Goal: Task Accomplishment & Management: Use online tool/utility

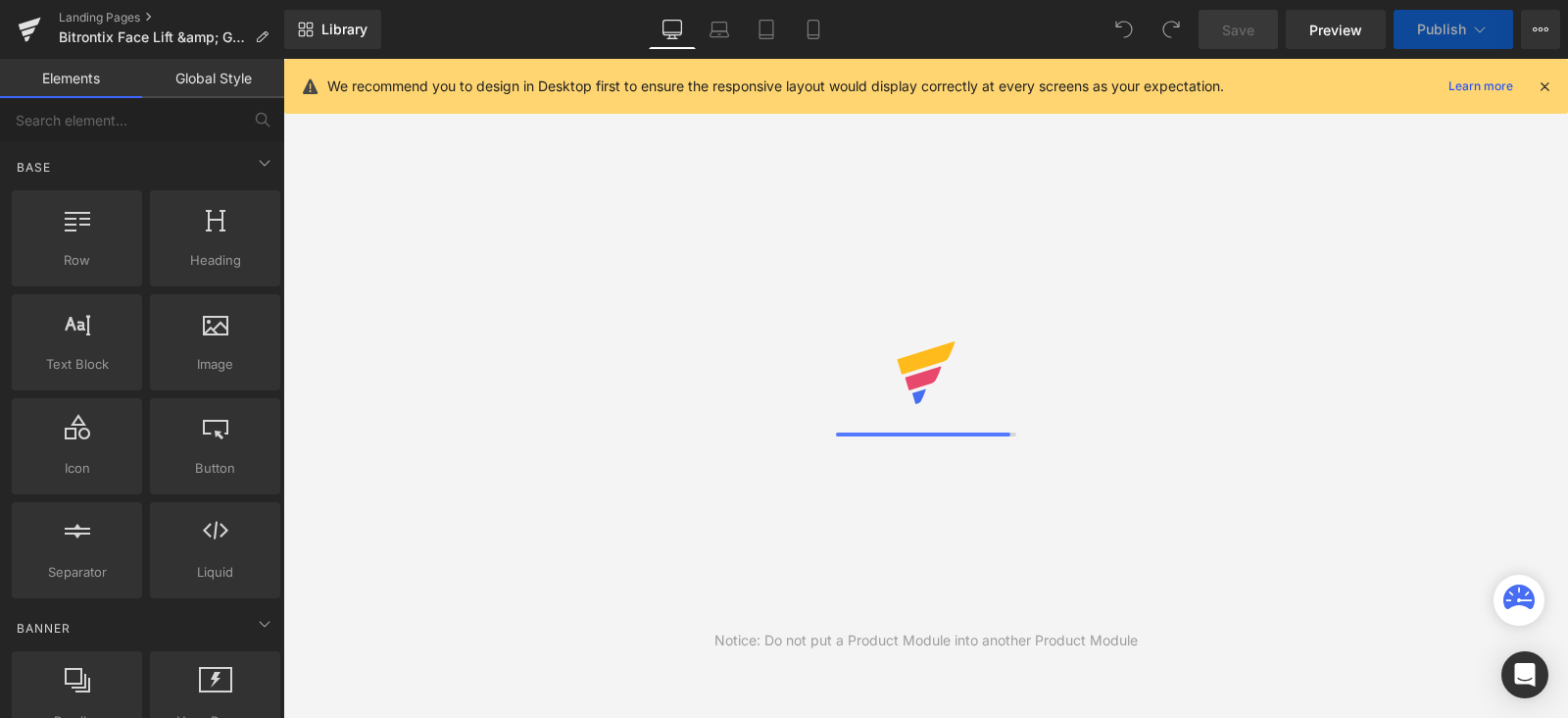
click at [812, 29] on icon at bounding box center [814, 30] width 20 height 20
click at [1550, 80] on icon at bounding box center [1545, 86] width 18 height 18
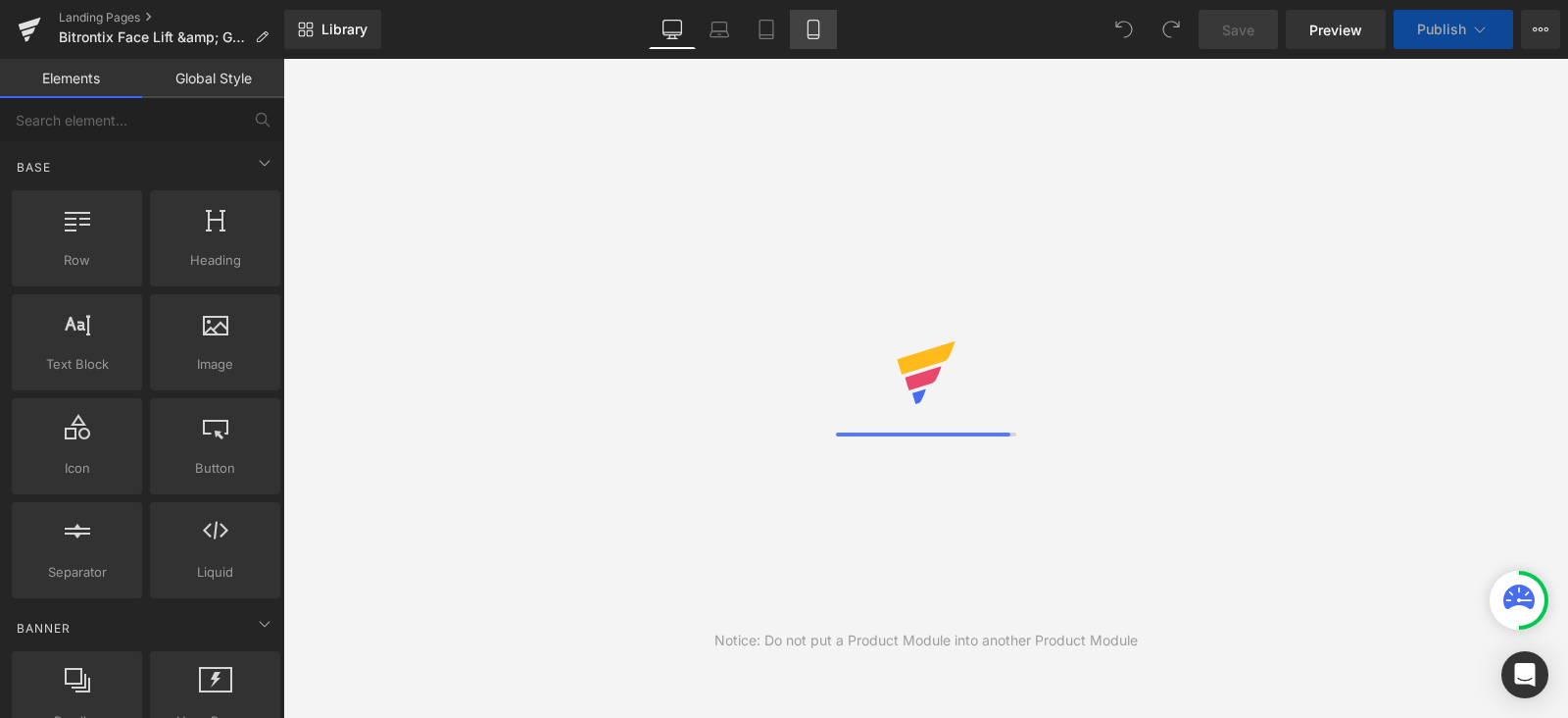
click at [809, 27] on icon at bounding box center [814, 30] width 20 height 20
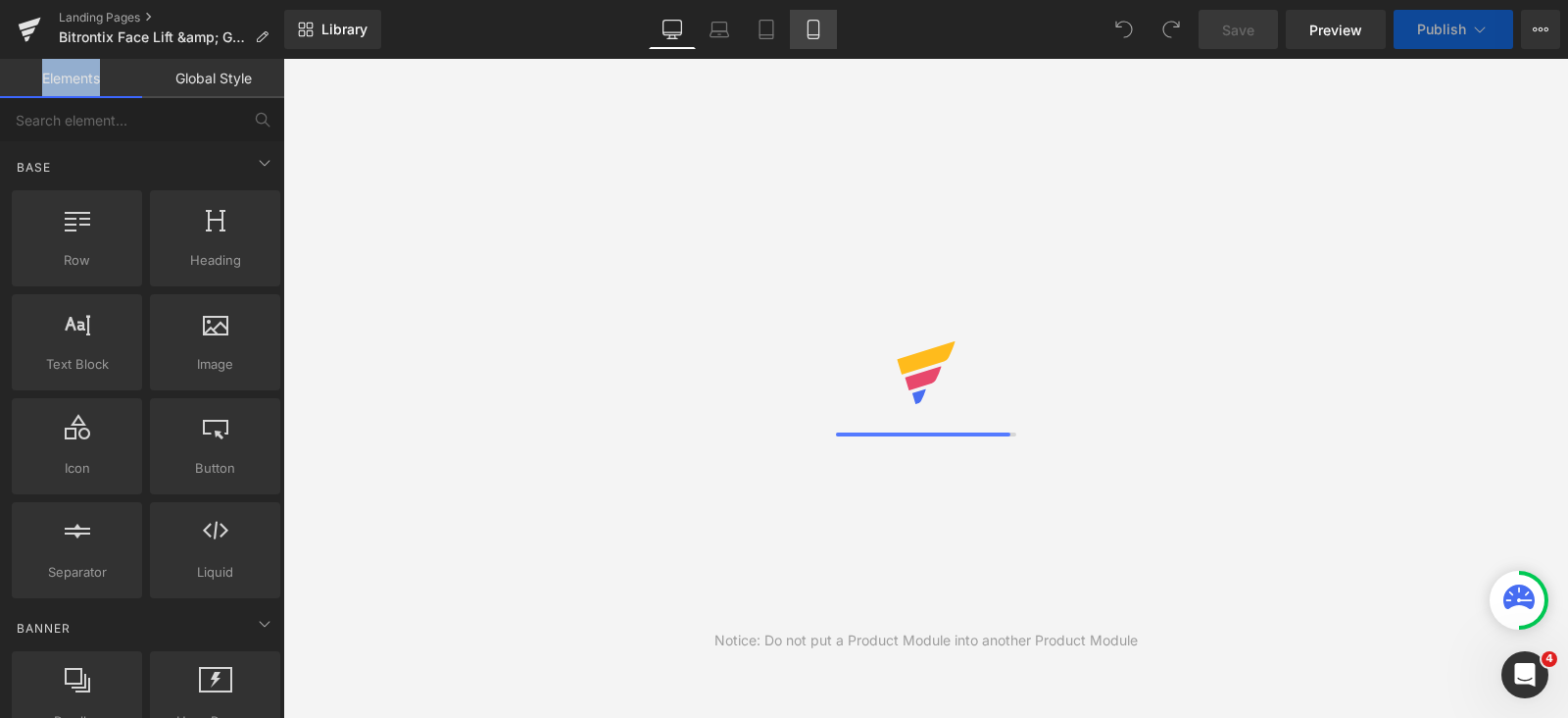
click at [809, 27] on icon at bounding box center [814, 30] width 20 height 20
click at [811, 31] on icon at bounding box center [814, 30] width 20 height 20
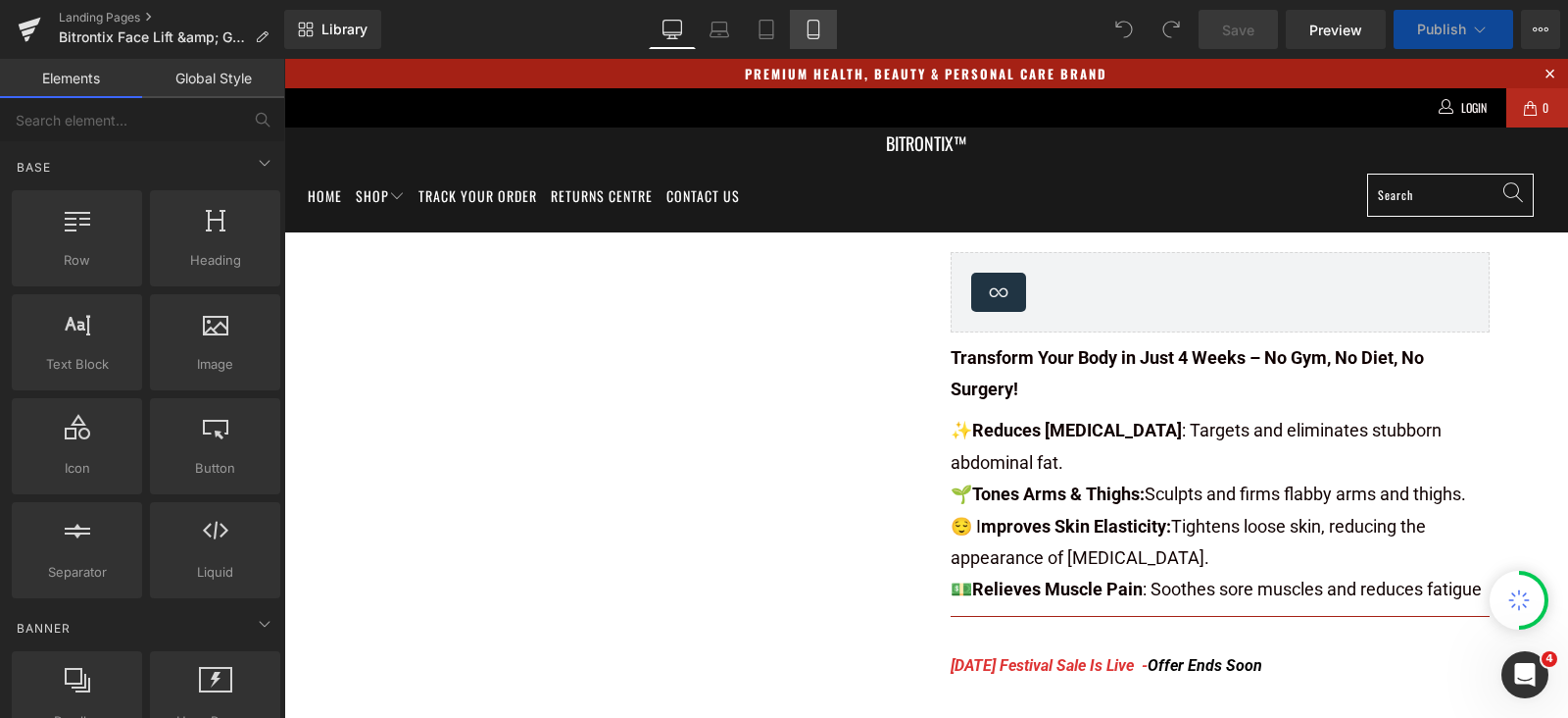
click at [808, 30] on icon at bounding box center [813, 30] width 11 height 19
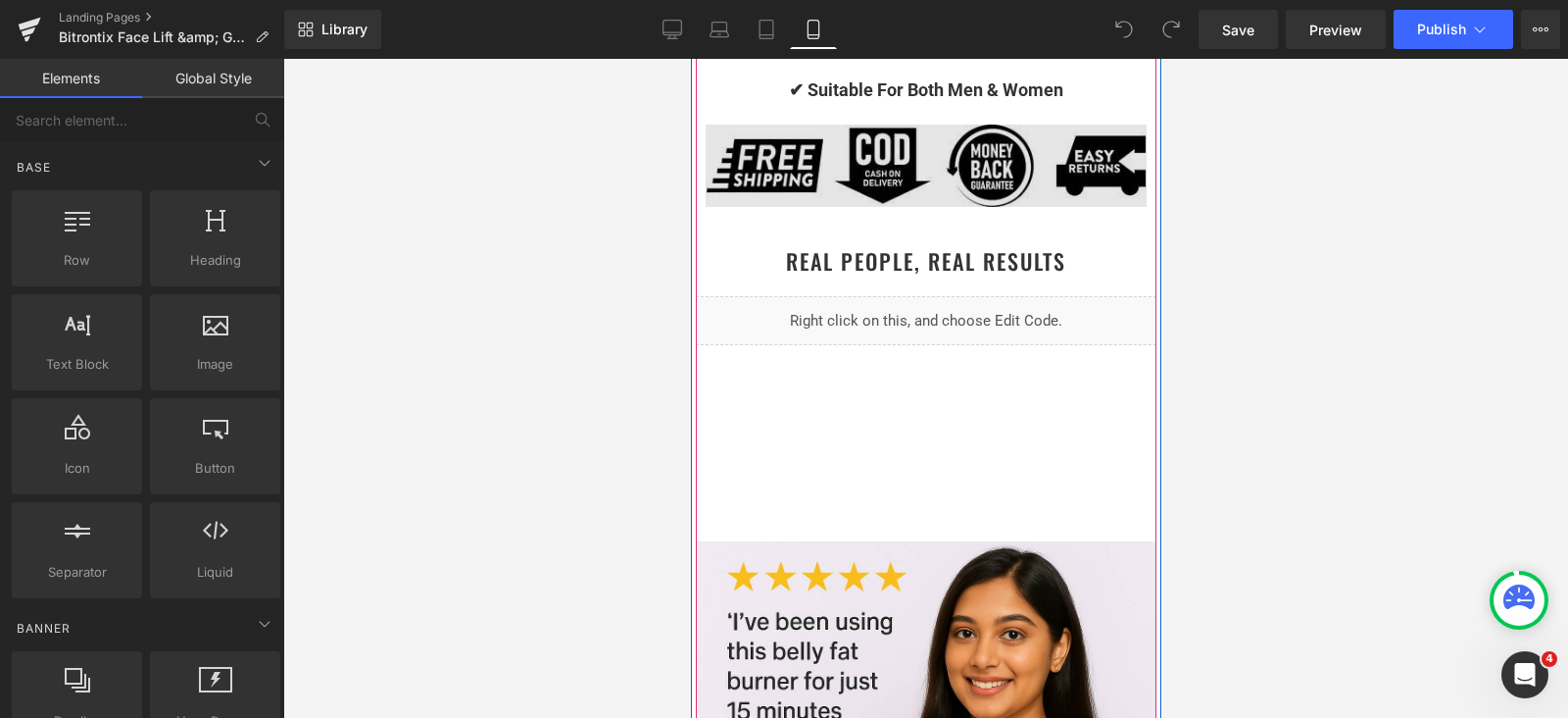
scroll to position [1961, 0]
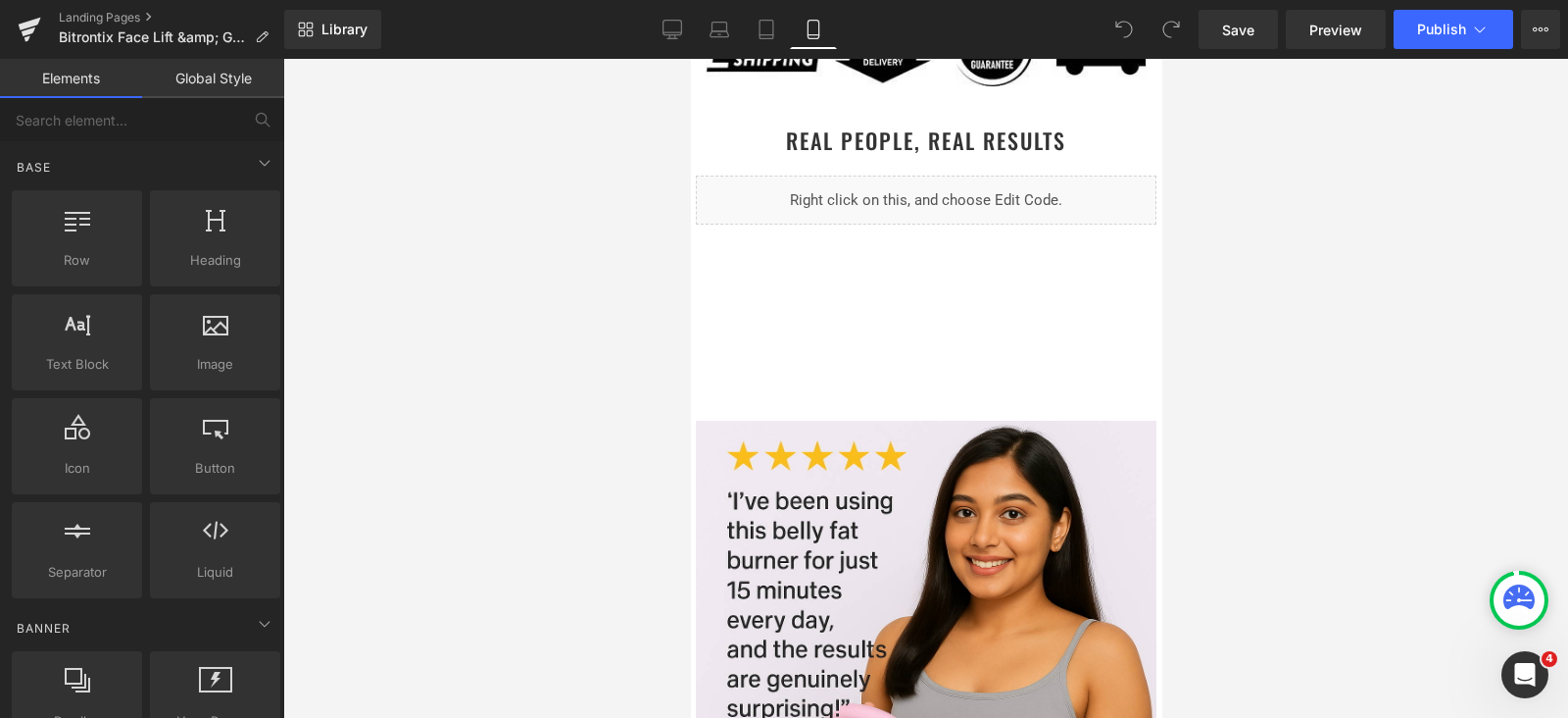
click at [813, 36] on icon at bounding box center [813, 36] width 11 height 0
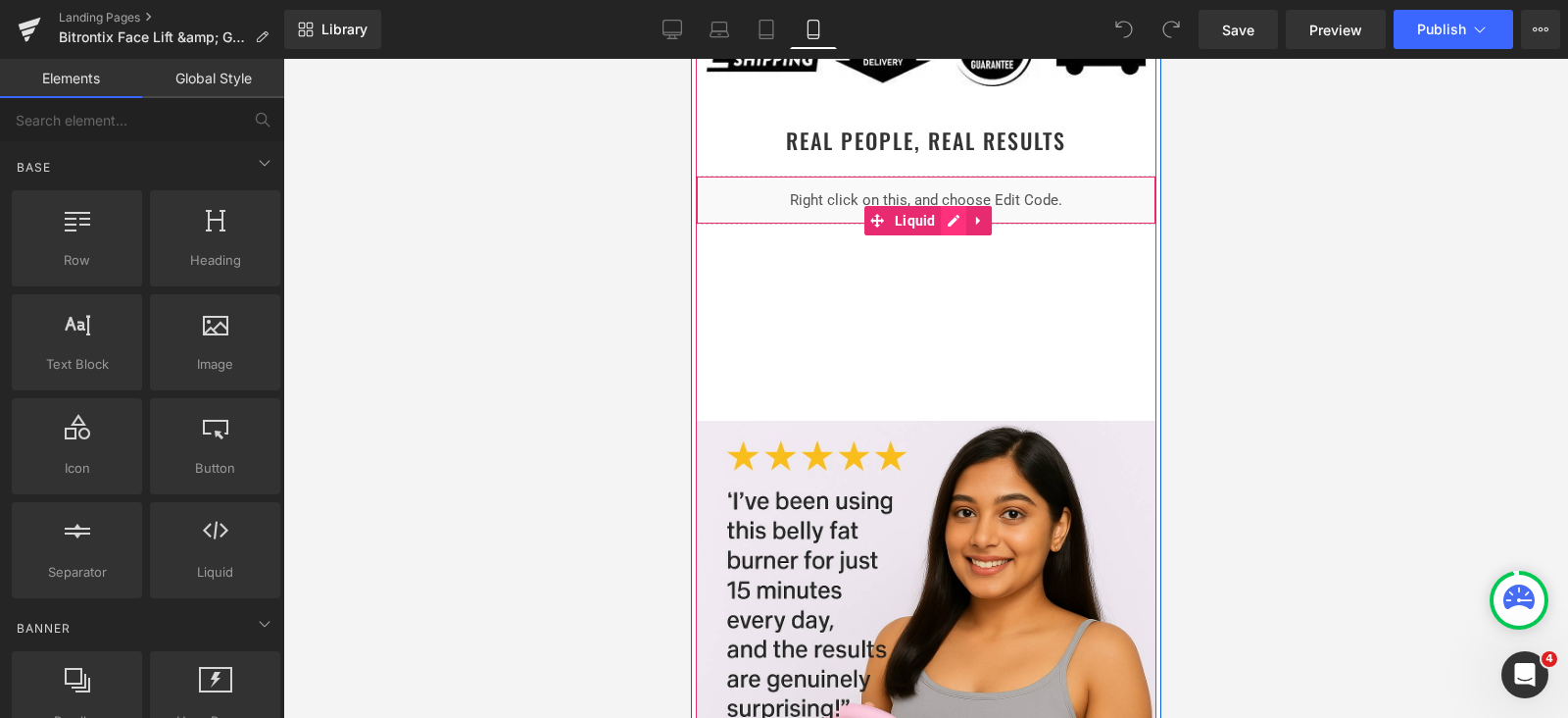
click at [932, 215] on div "Liquid" at bounding box center [925, 199] width 461 height 49
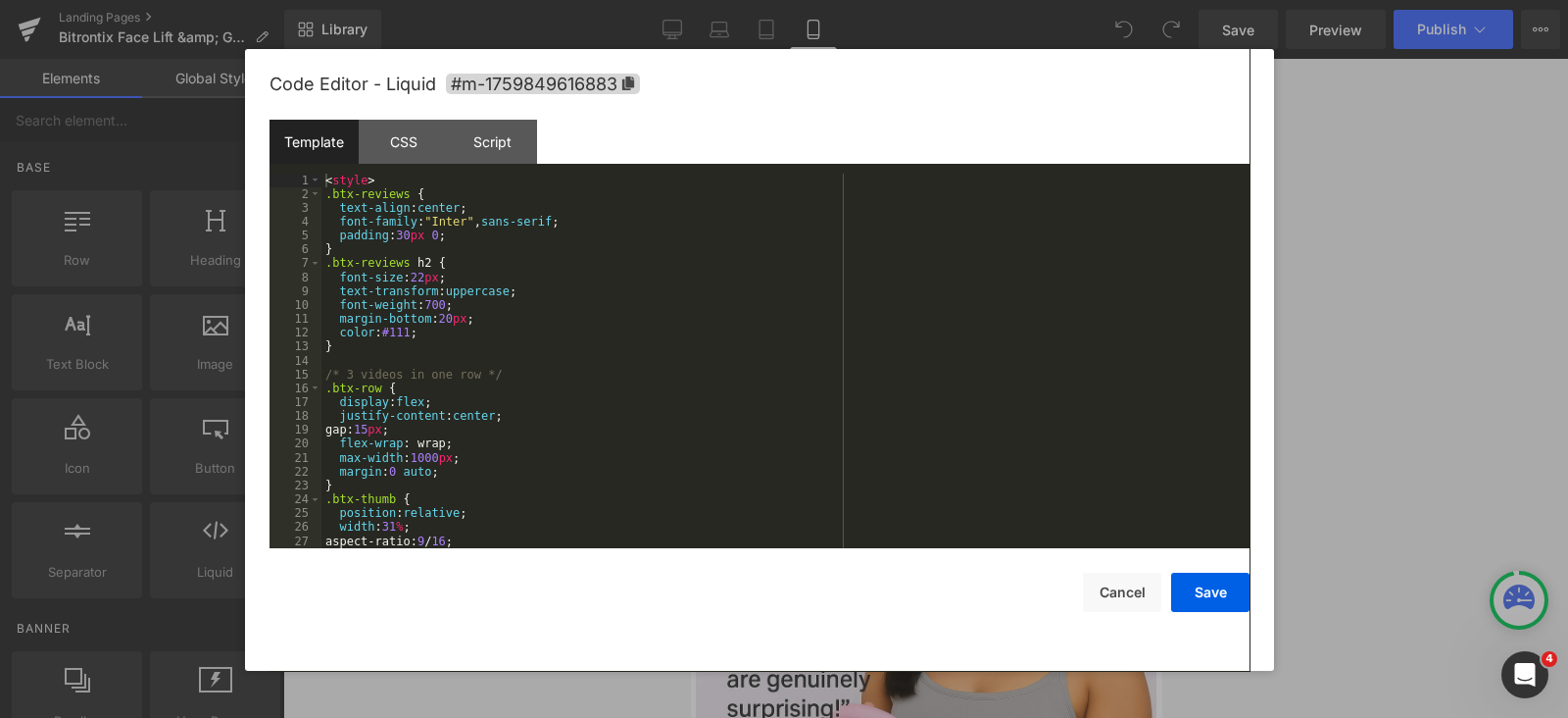
click at [686, 257] on div "< style > .btx-reviews { text-align : center ; font-family : " Inter " , sans-s…" at bounding box center [781, 375] width 921 height 403
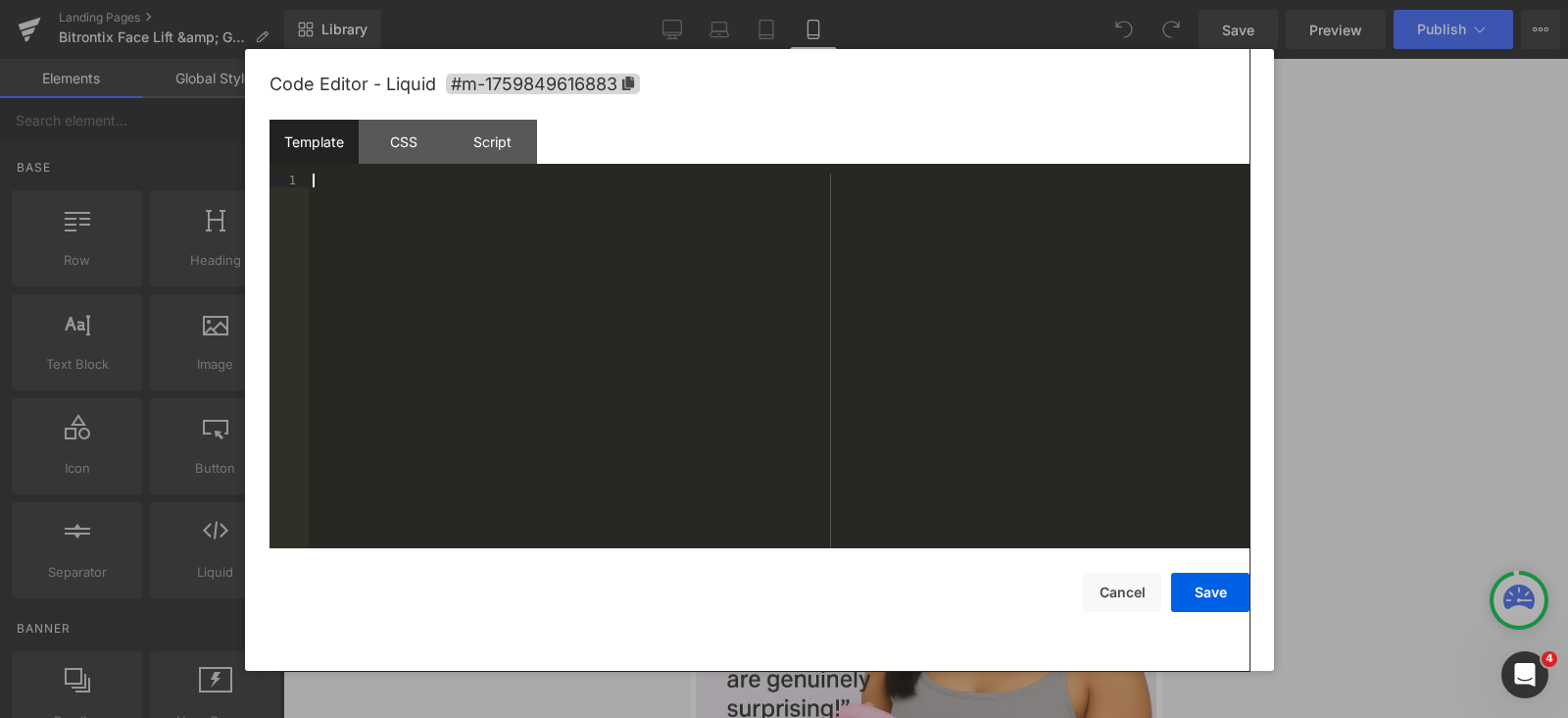
scroll to position [680, 0]
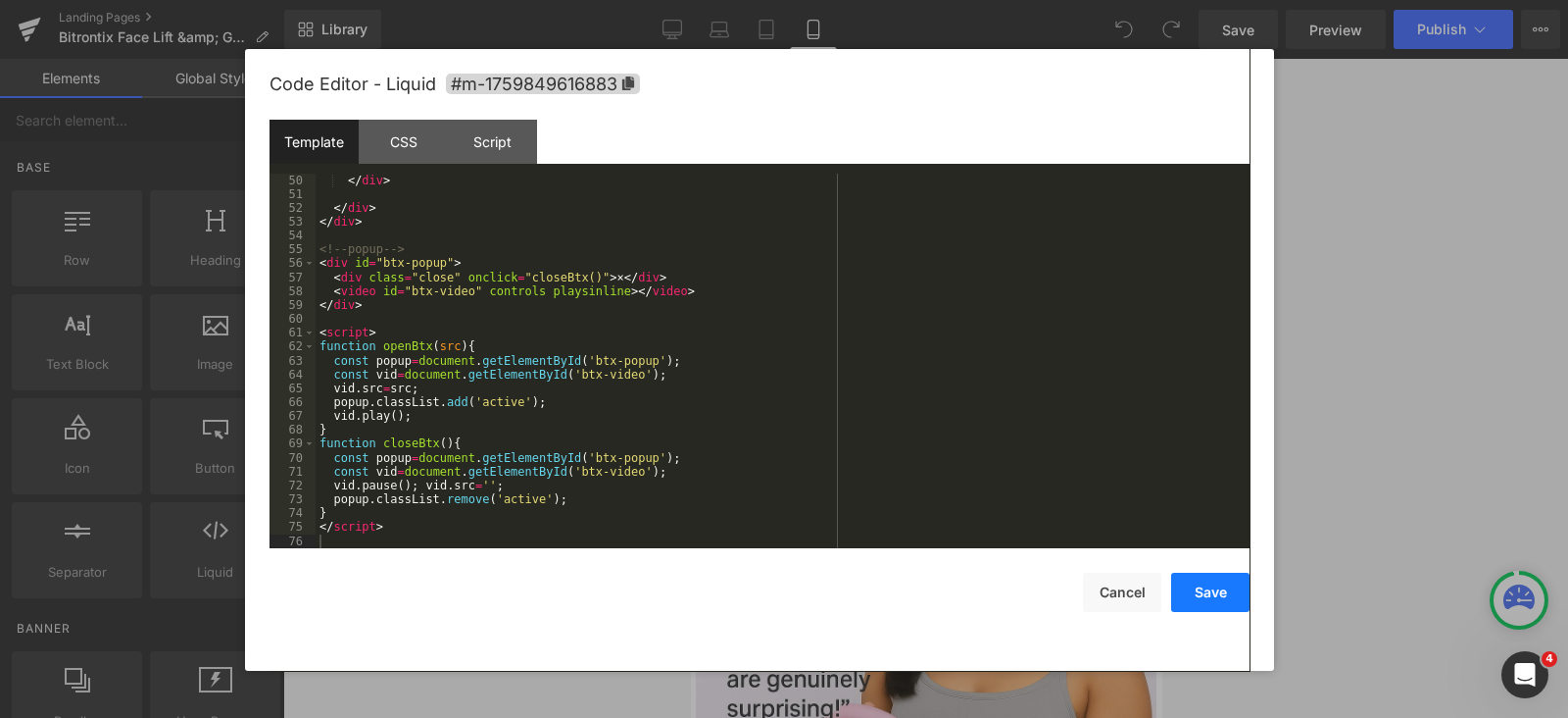
click at [1202, 591] on button "Save" at bounding box center [1210, 593] width 78 height 40
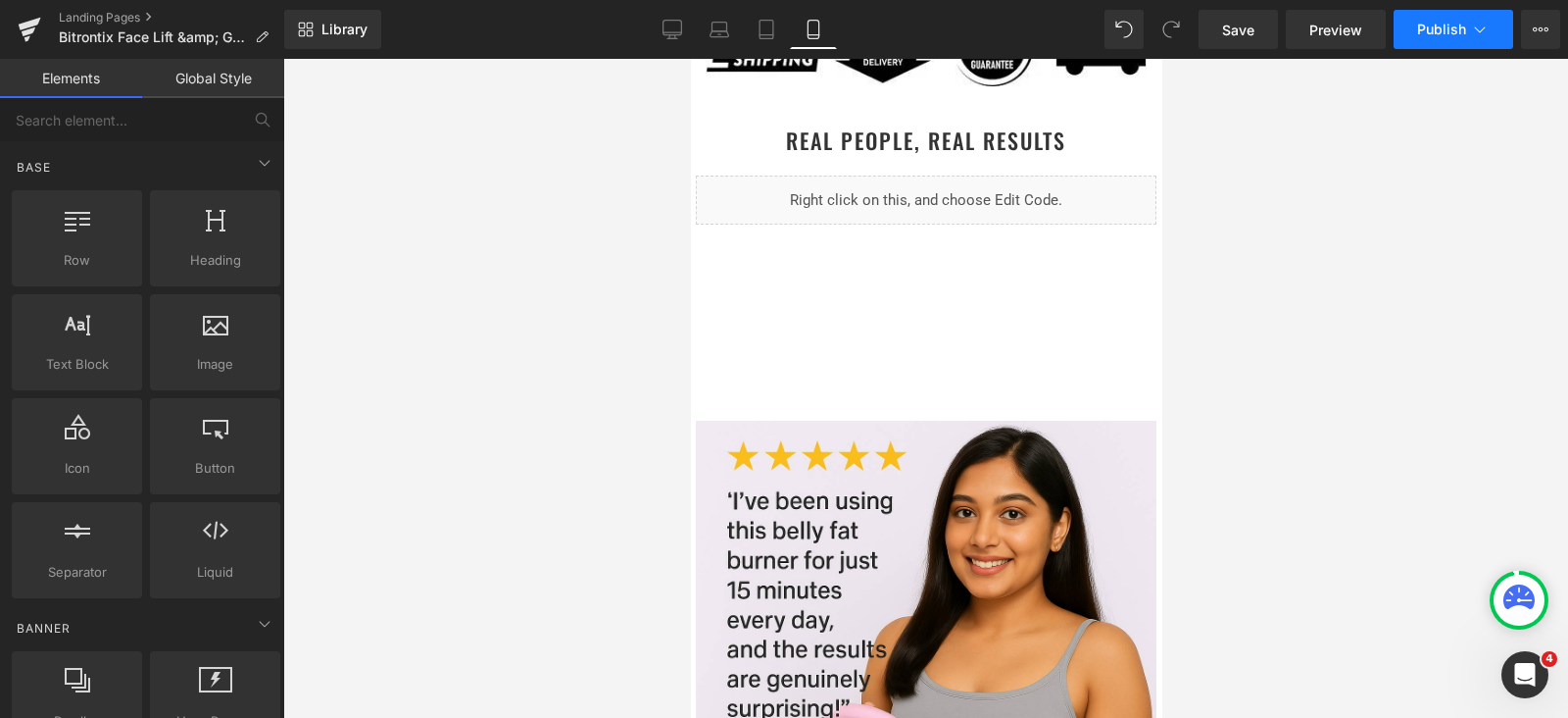
click at [1454, 19] on button "Publish" at bounding box center [1453, 30] width 120 height 40
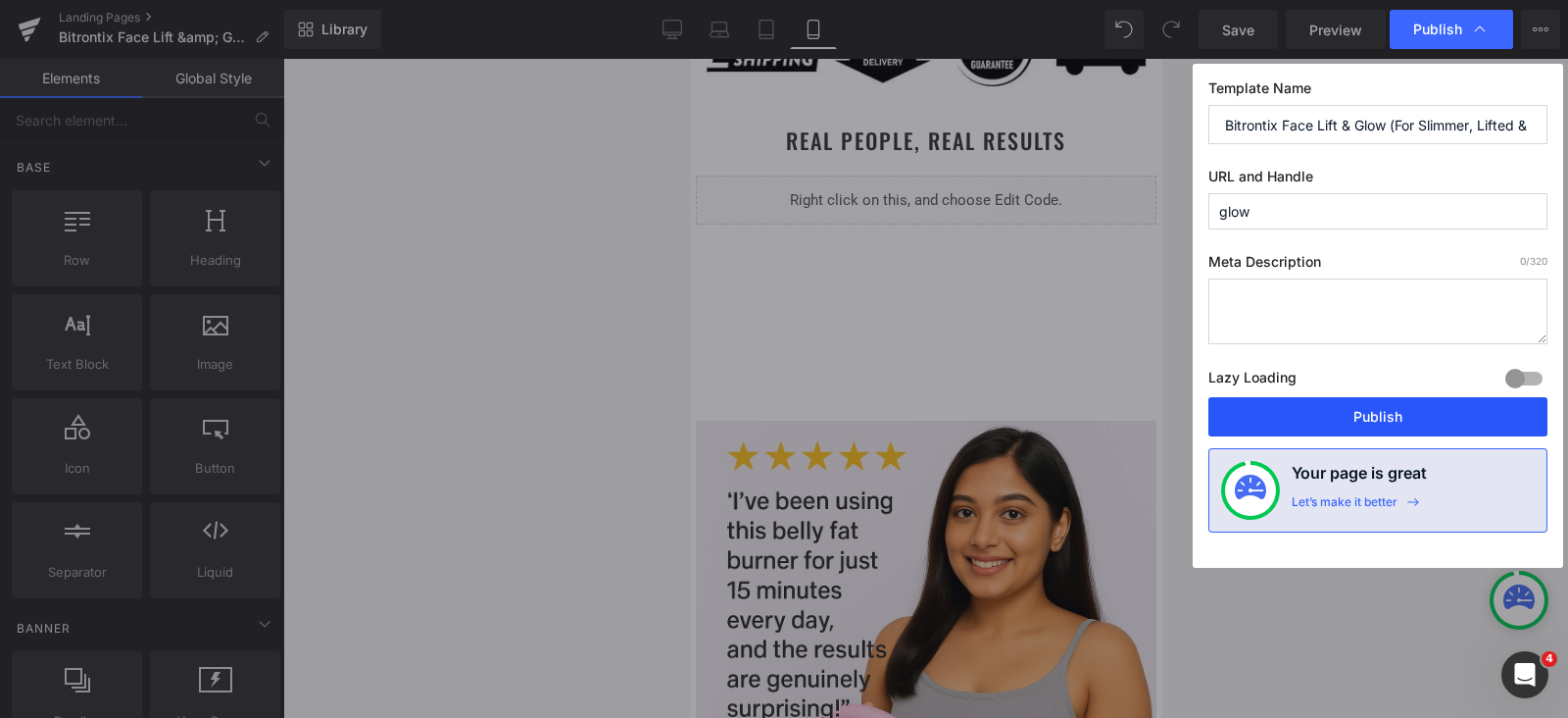
click at [1295, 412] on button "Publish" at bounding box center [1378, 418] width 339 height 40
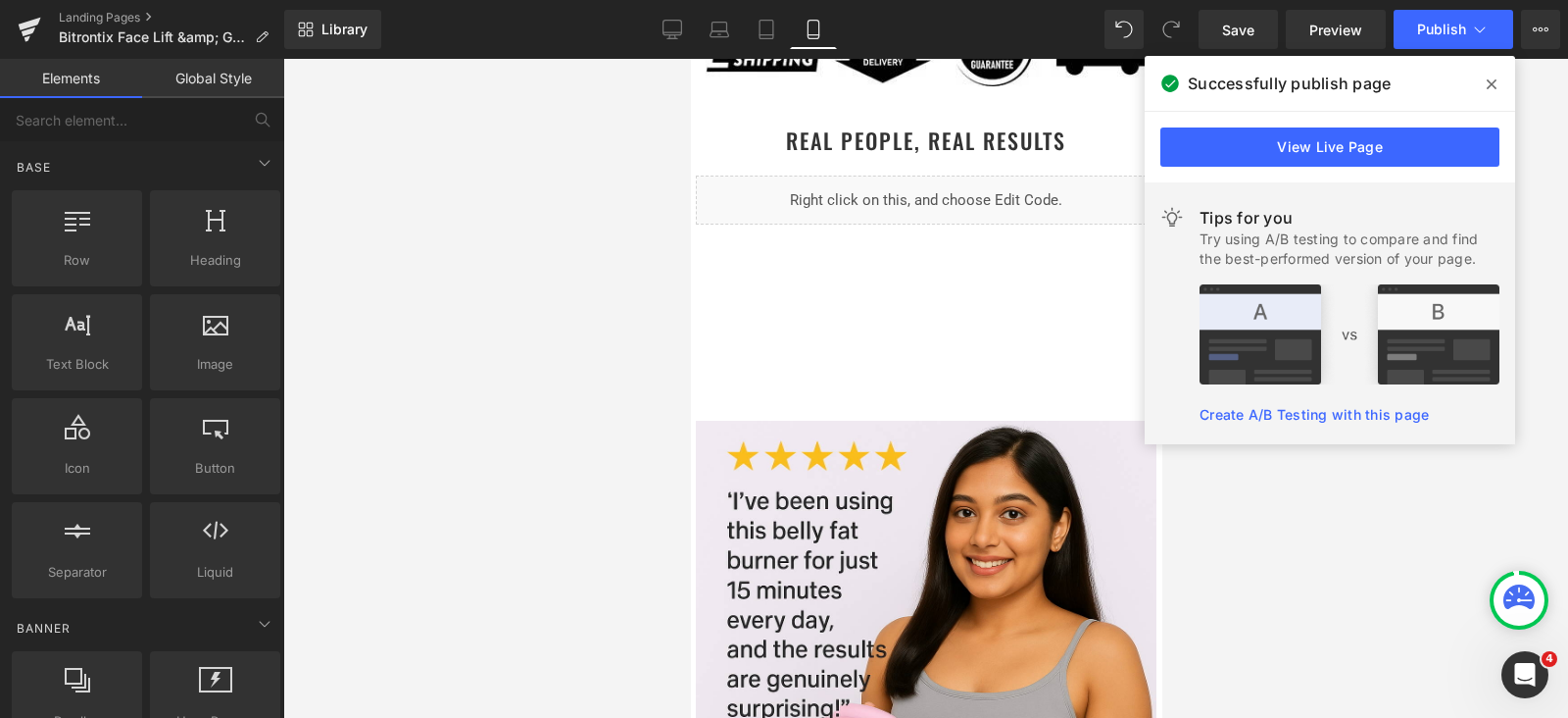
click at [1487, 85] on icon at bounding box center [1492, 84] width 10 height 16
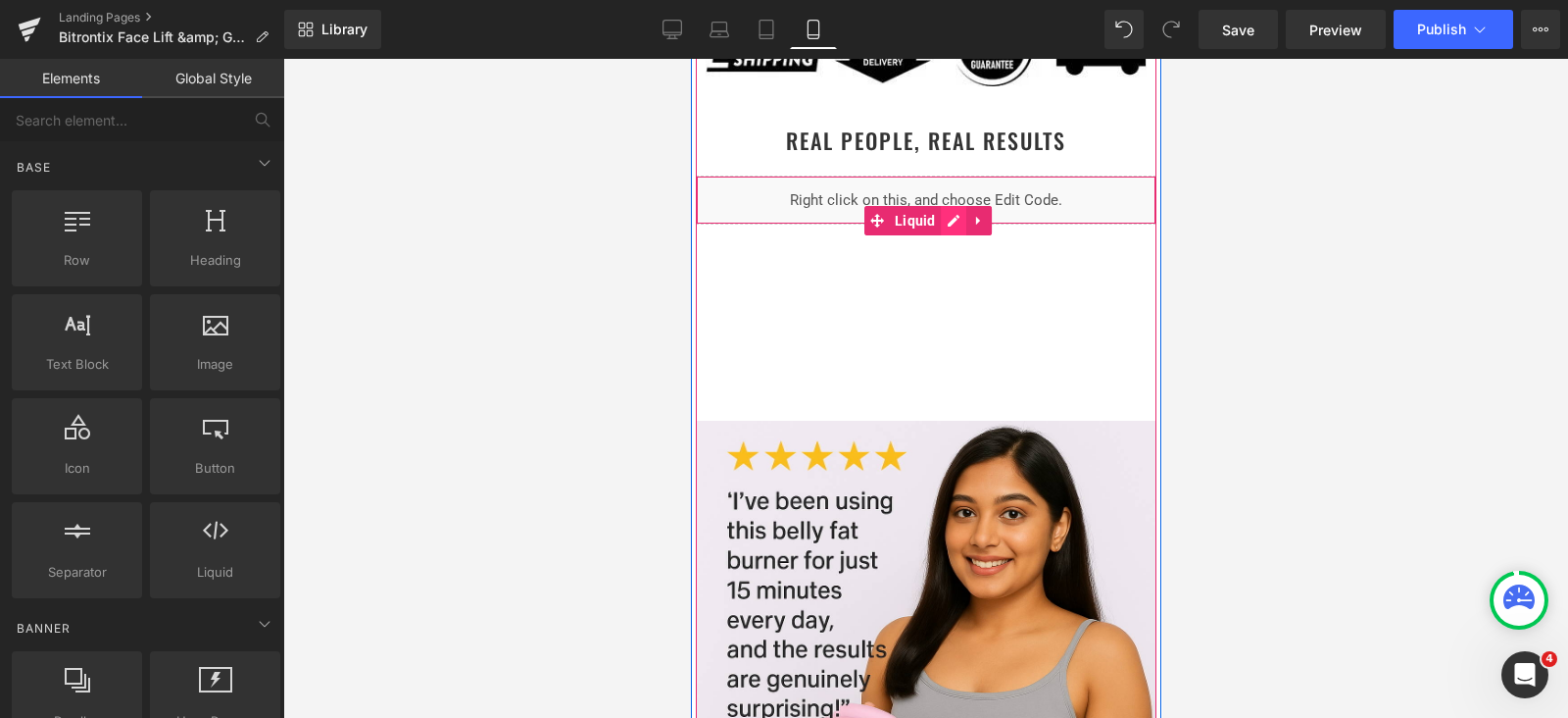
click at [939, 215] on div "Liquid" at bounding box center [925, 199] width 461 height 49
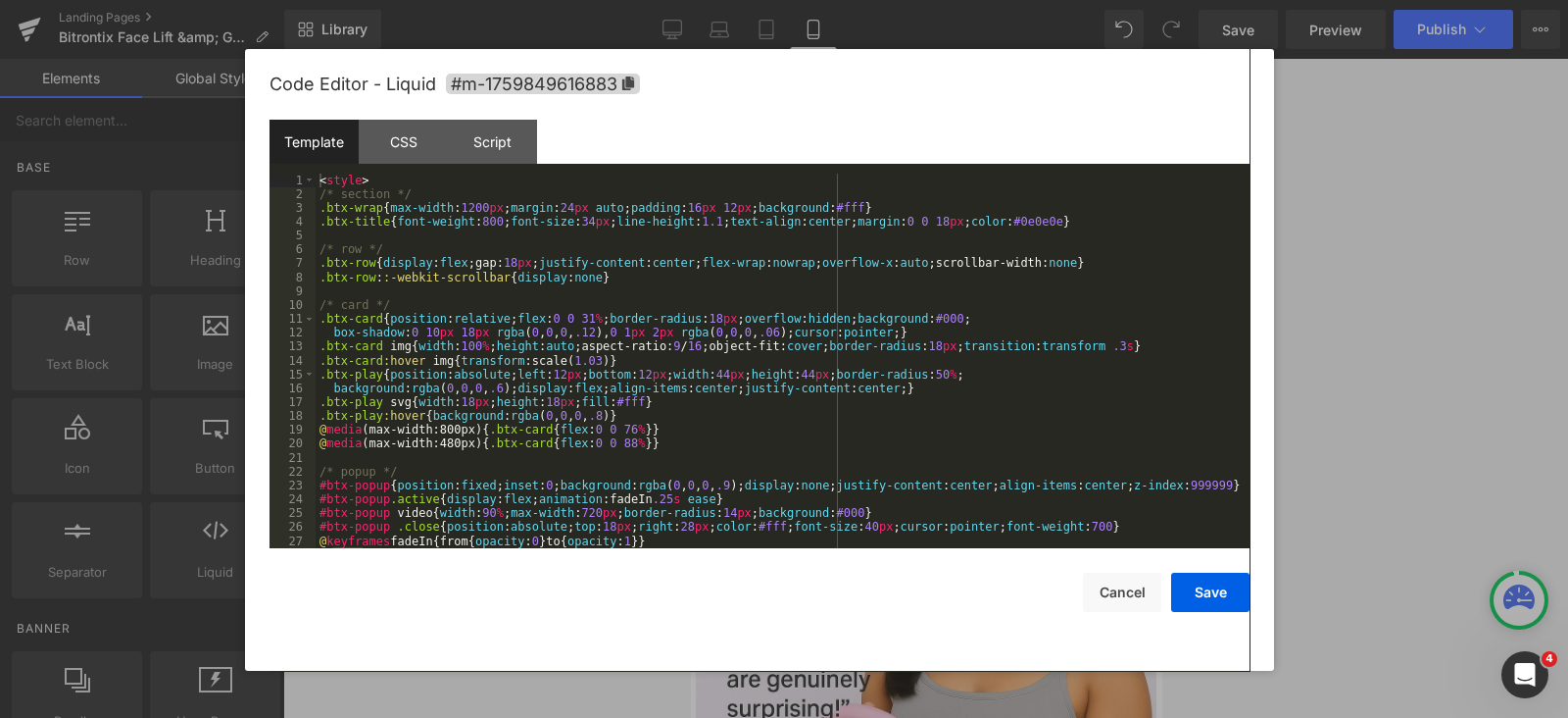
click at [649, 291] on div "< style > /* section */ .btx-wrap { max-width : 1200 px ; margin : 24 px auto ;…" at bounding box center [778, 375] width 927 height 403
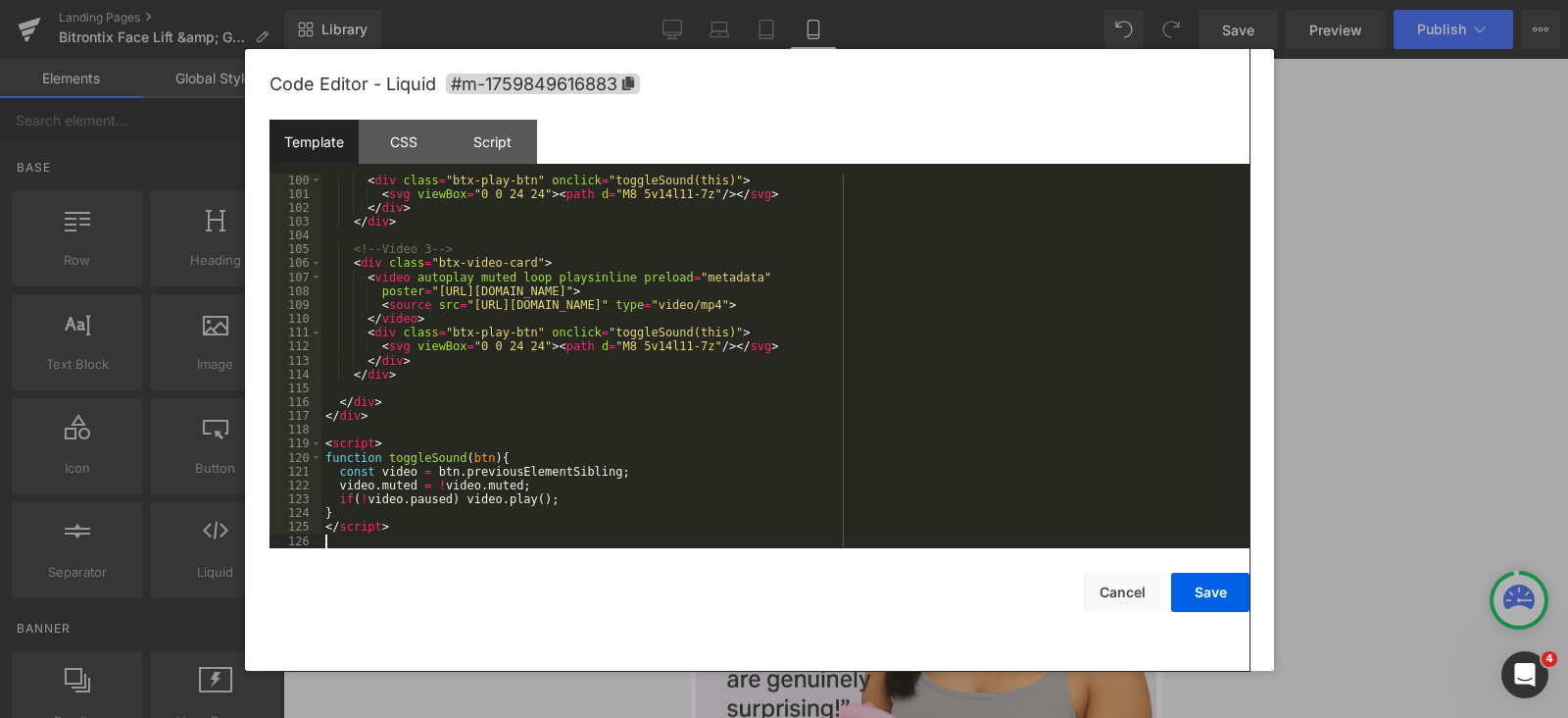
scroll to position [1376, 0]
click at [1191, 601] on button "Save" at bounding box center [1210, 593] width 78 height 40
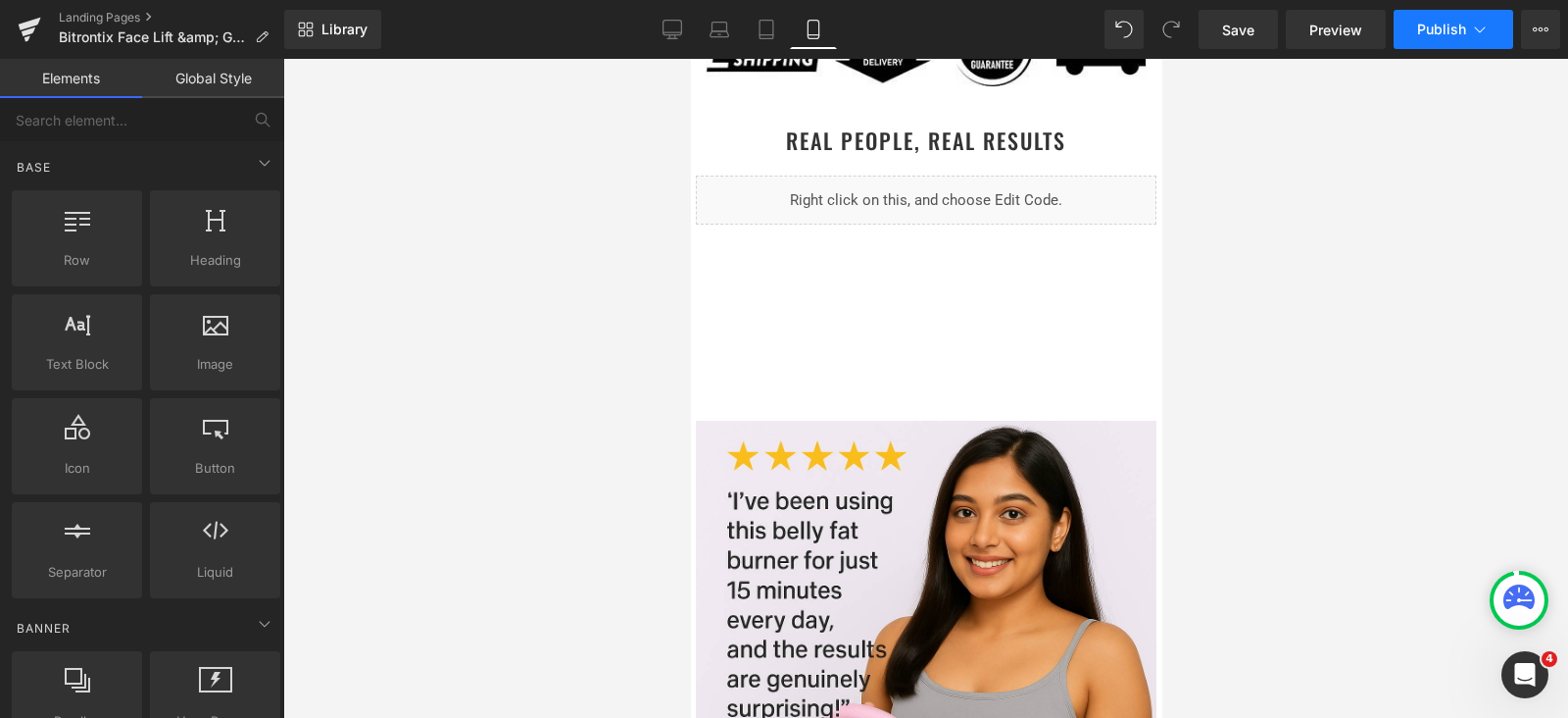
click at [1426, 18] on button "Publish" at bounding box center [1453, 30] width 120 height 40
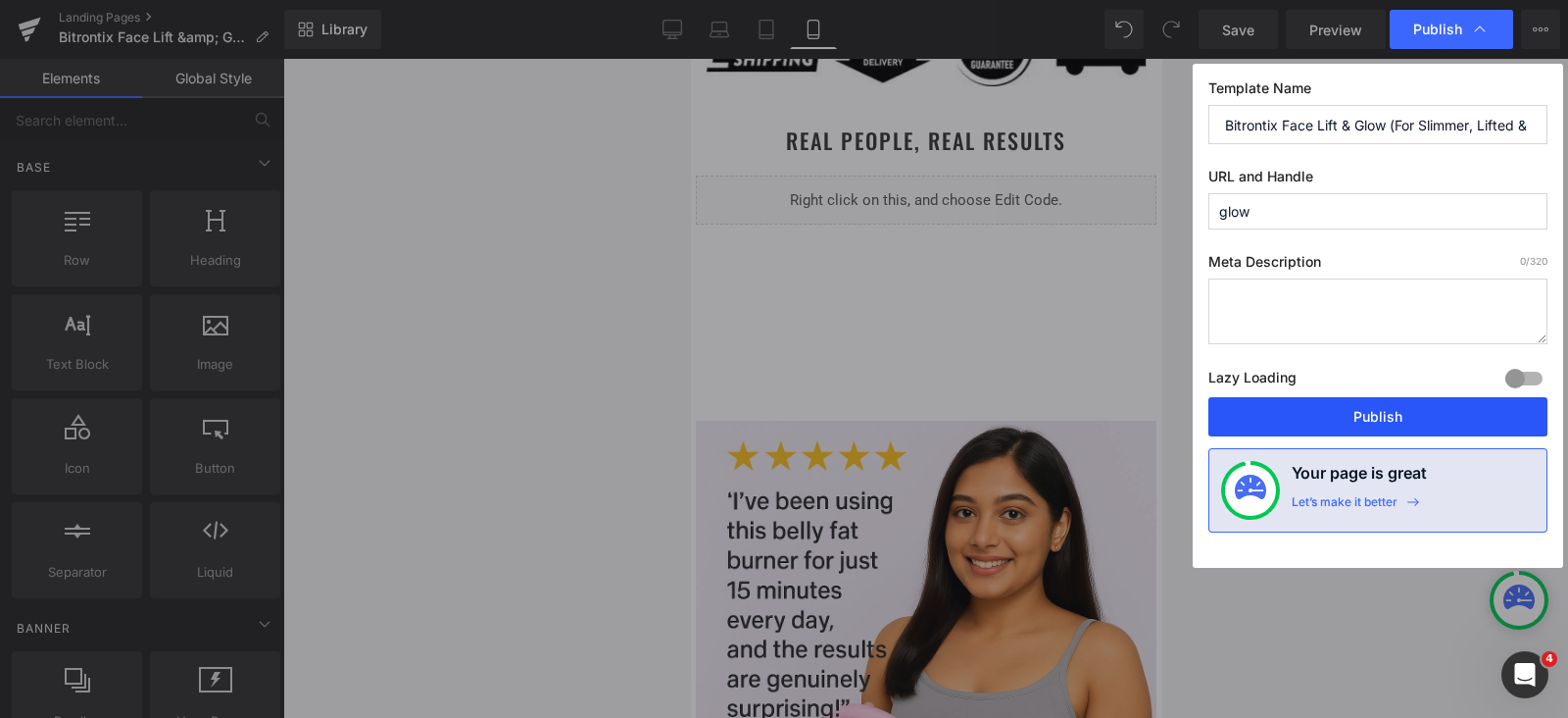
click at [1365, 409] on button "Publish" at bounding box center [1378, 418] width 339 height 40
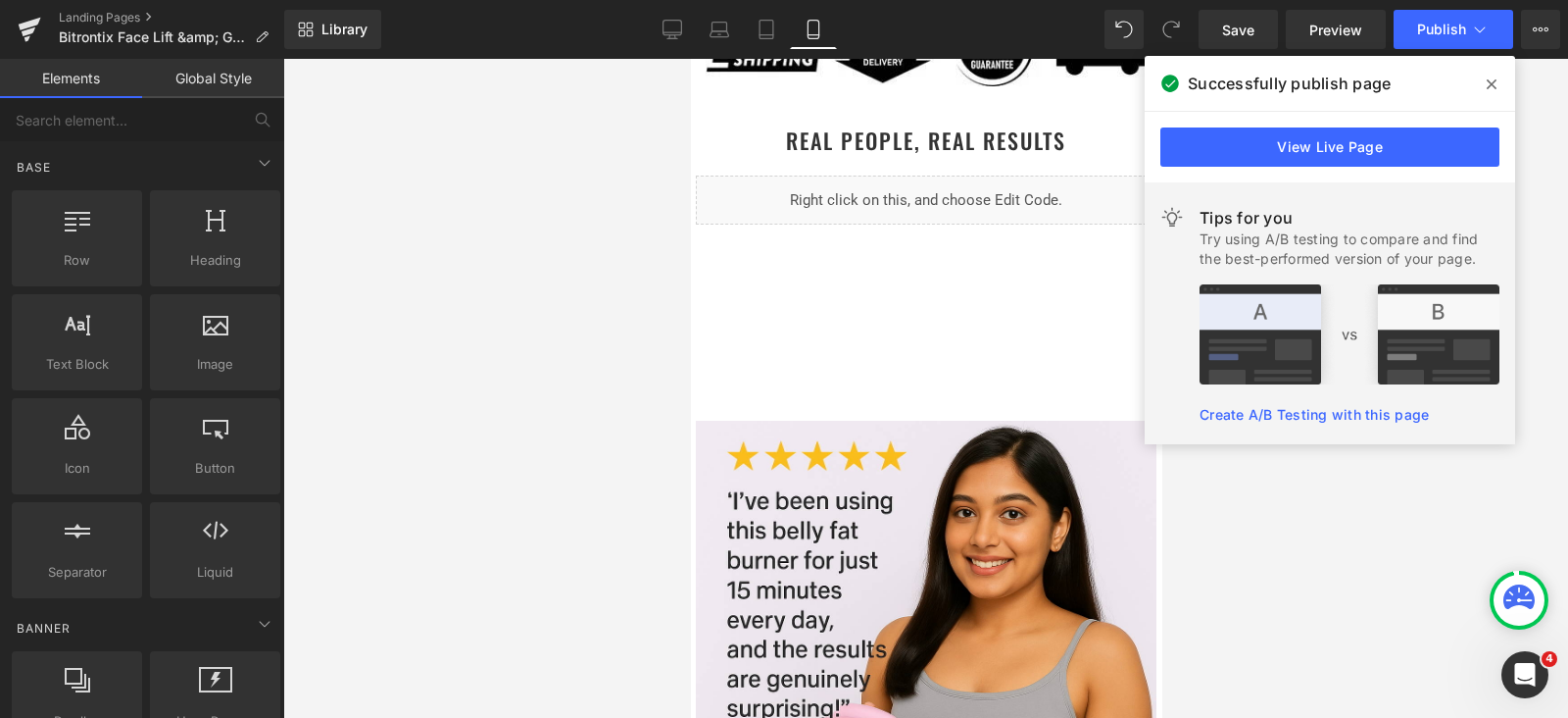
click at [1487, 78] on icon at bounding box center [1492, 84] width 10 height 16
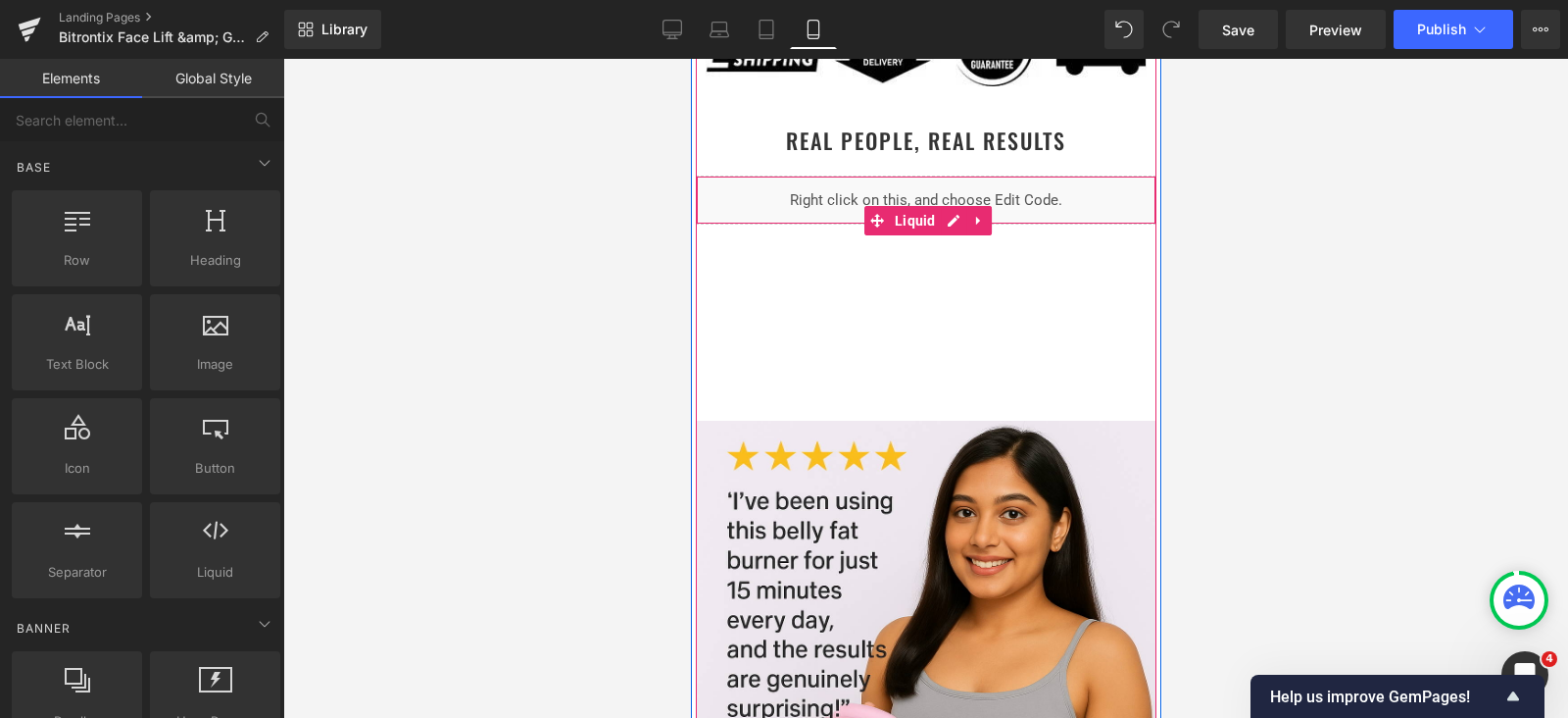
click at [941, 203] on div "Liquid" at bounding box center [925, 199] width 461 height 49
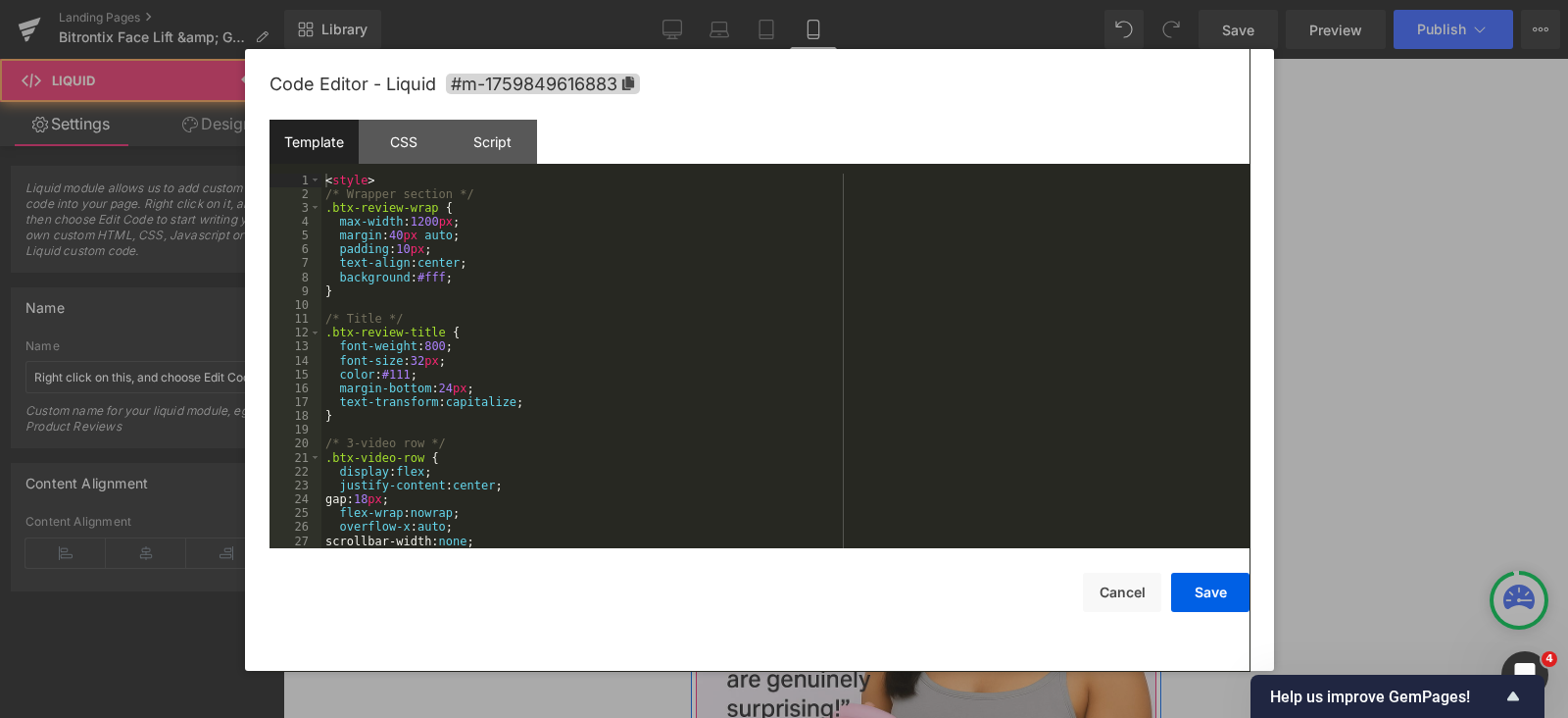
click at [940, 220] on div "Liquid" at bounding box center [925, 199] width 461 height 49
click at [627, 267] on div "< style > /* Wrapper section */ .btx-review-wrap { max-width : 1200 px ; margin…" at bounding box center [781, 375] width 921 height 403
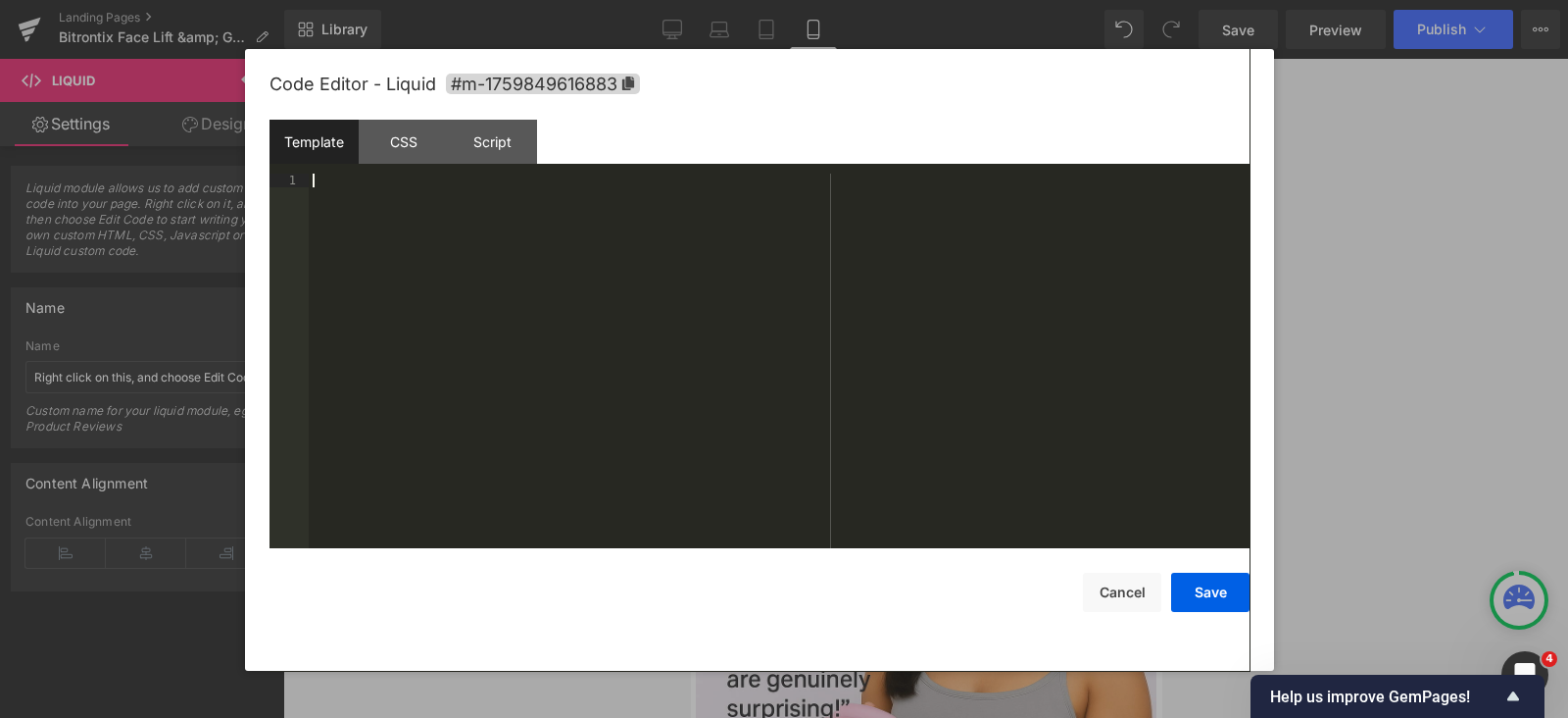
scroll to position [902, 0]
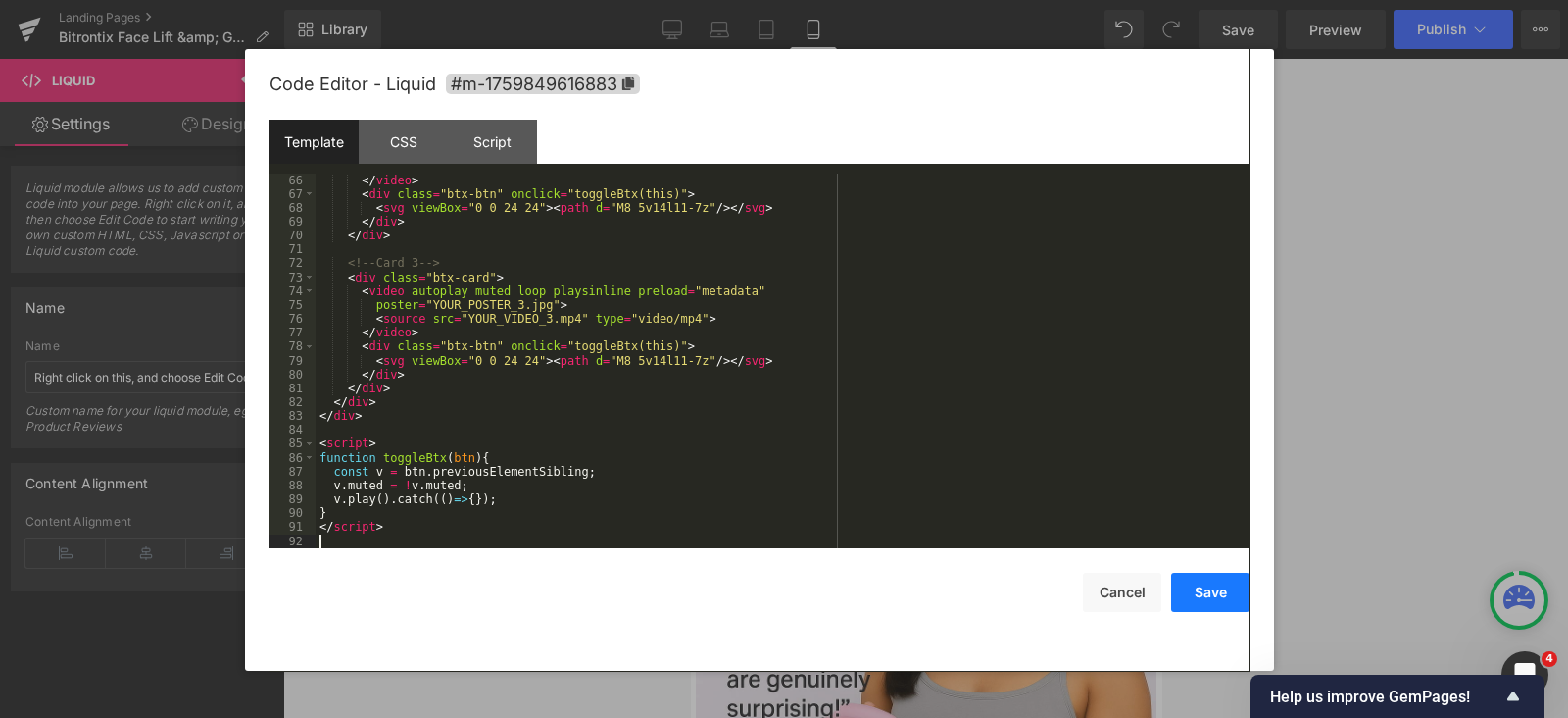
click at [1202, 595] on button "Save" at bounding box center [1210, 593] width 78 height 40
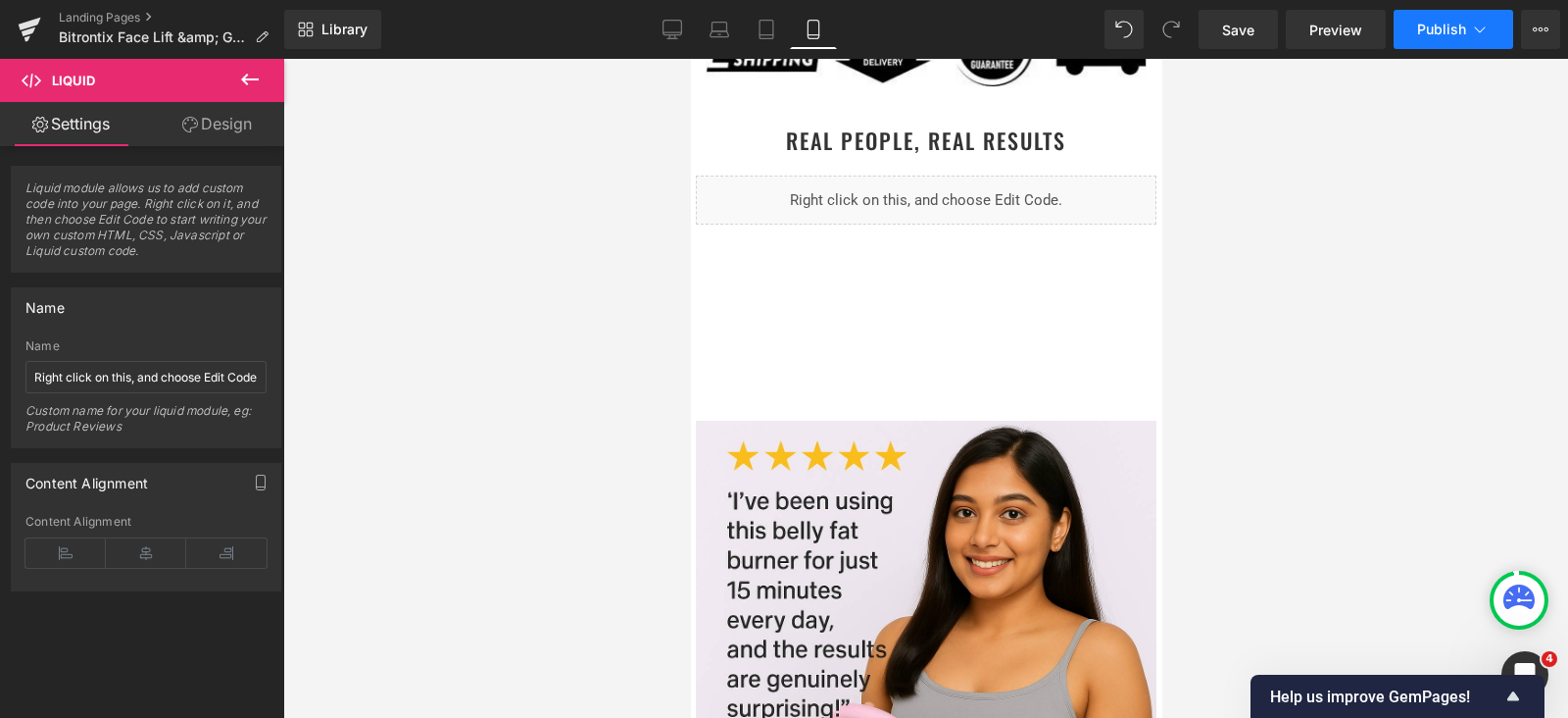
click at [1434, 29] on span "Publish" at bounding box center [1441, 30] width 49 height 16
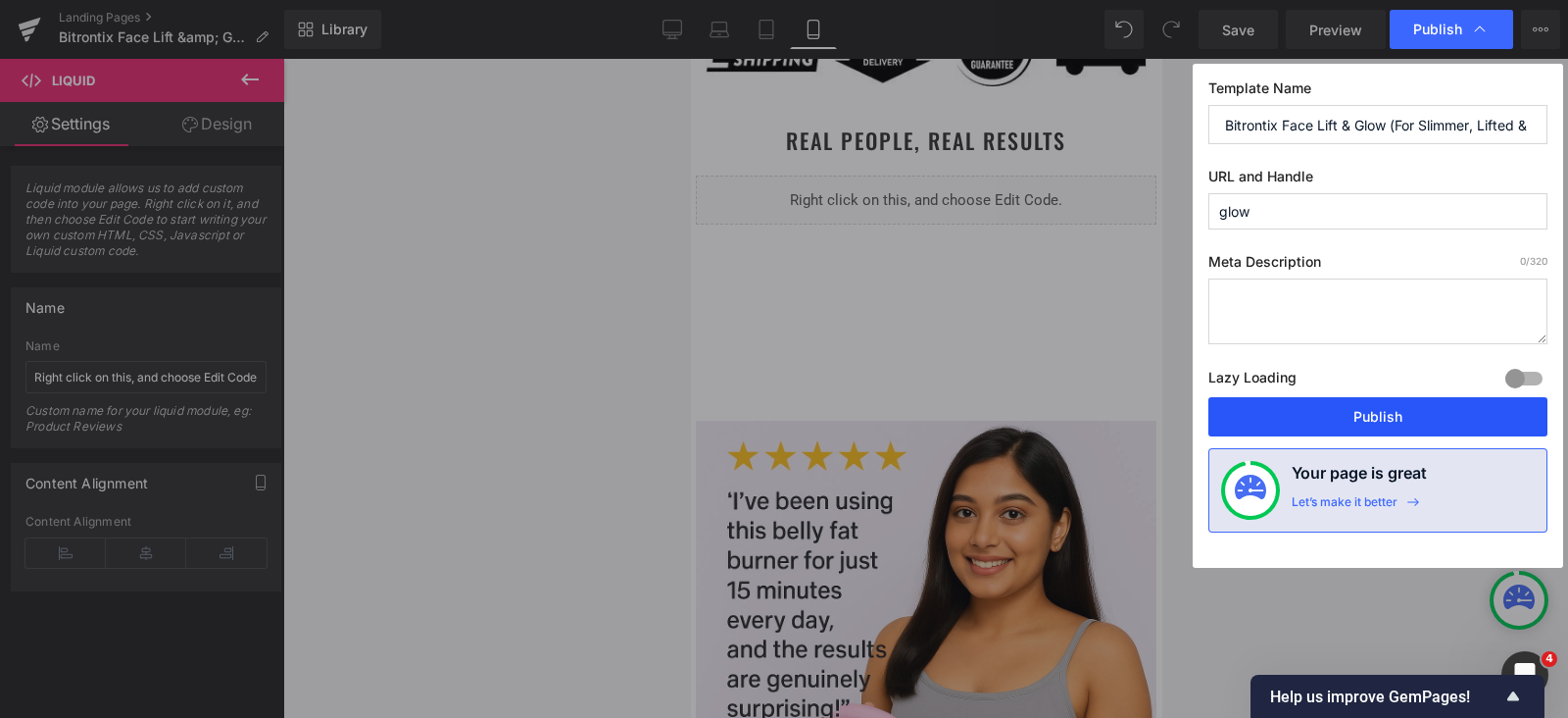
click at [1350, 409] on button "Publish" at bounding box center [1378, 418] width 339 height 40
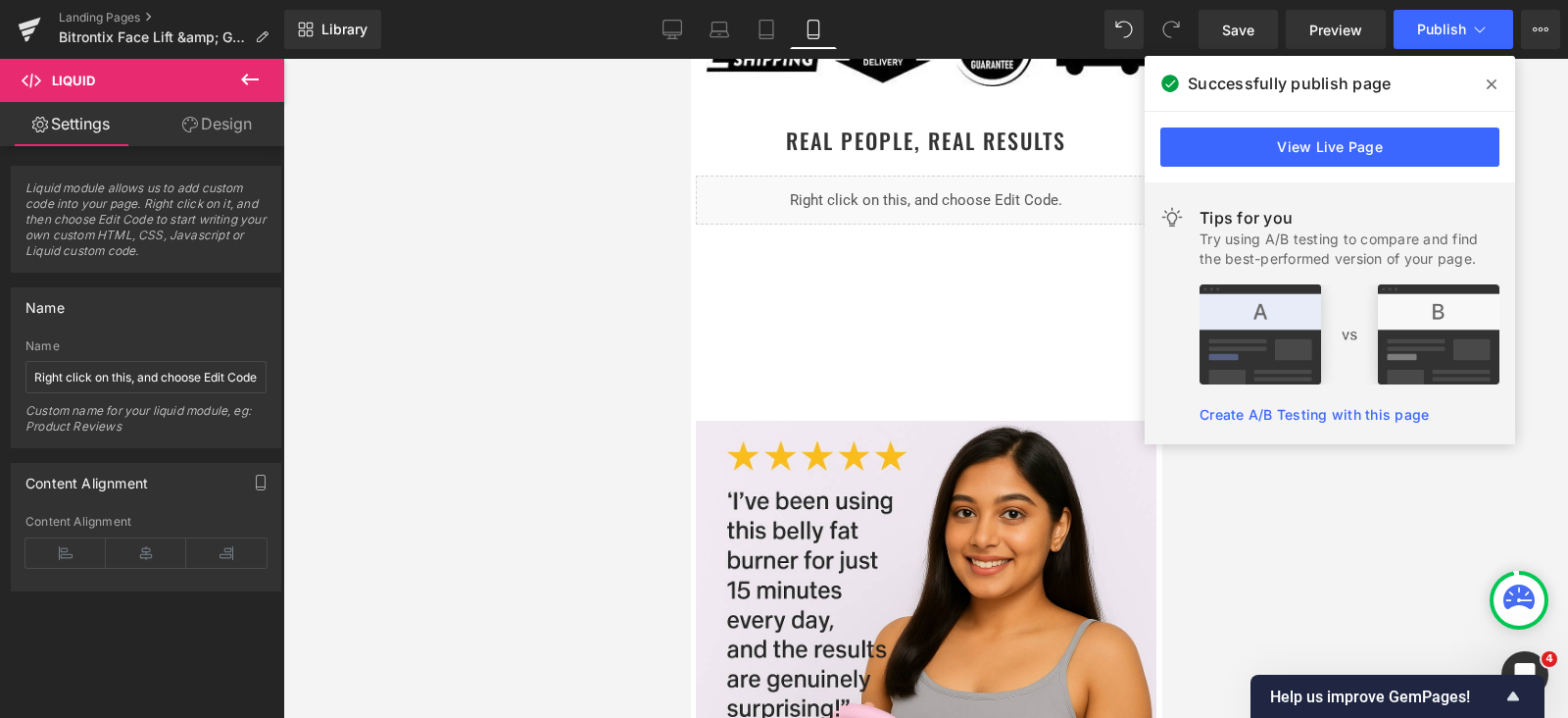
click at [1487, 77] on icon at bounding box center [1492, 84] width 10 height 16
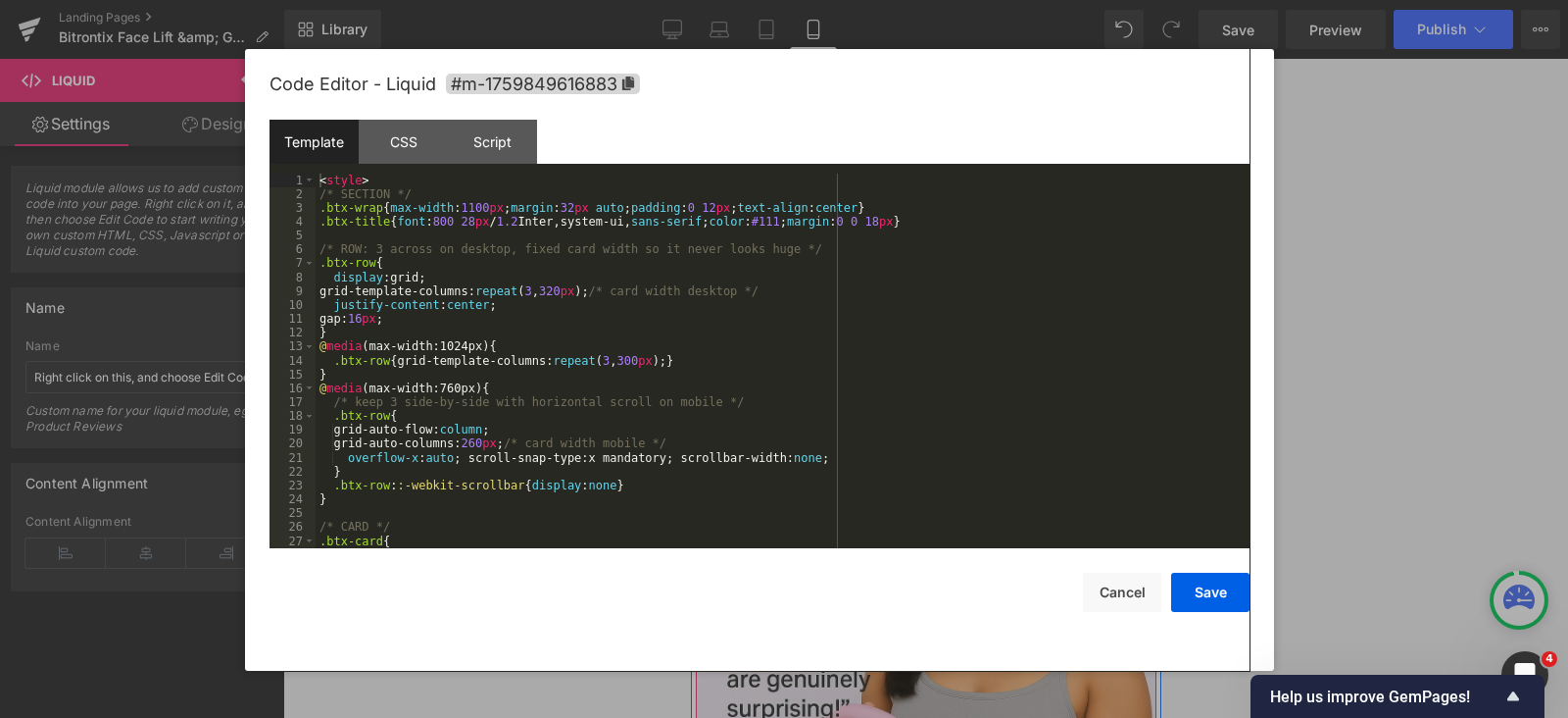
click at [940, 218] on div "Liquid" at bounding box center [925, 199] width 461 height 49
click at [761, 241] on div "< style > /* SECTION */ .btx-wrap { max-width : 1100 px ; margin : 32 px auto ;…" at bounding box center [778, 375] width 927 height 403
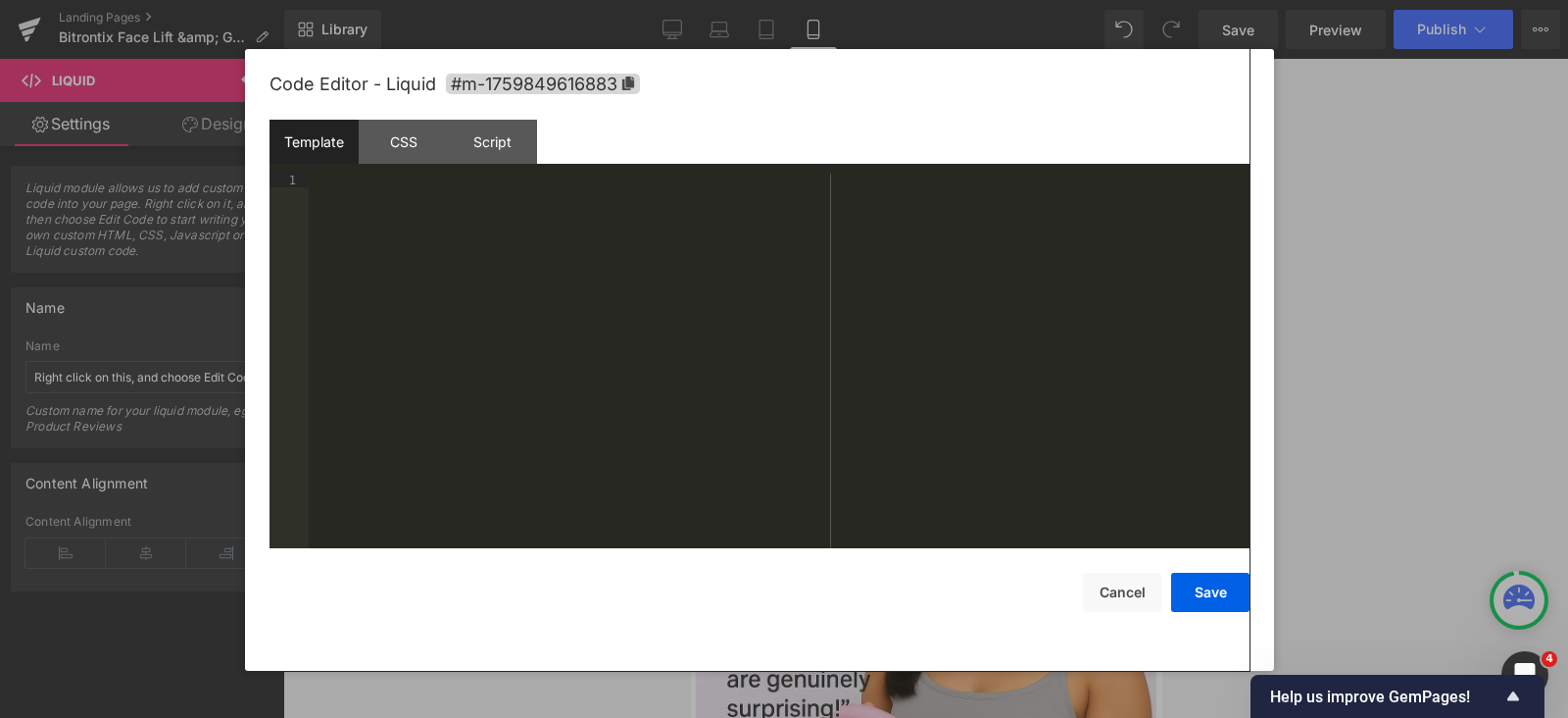
scroll to position [708, 0]
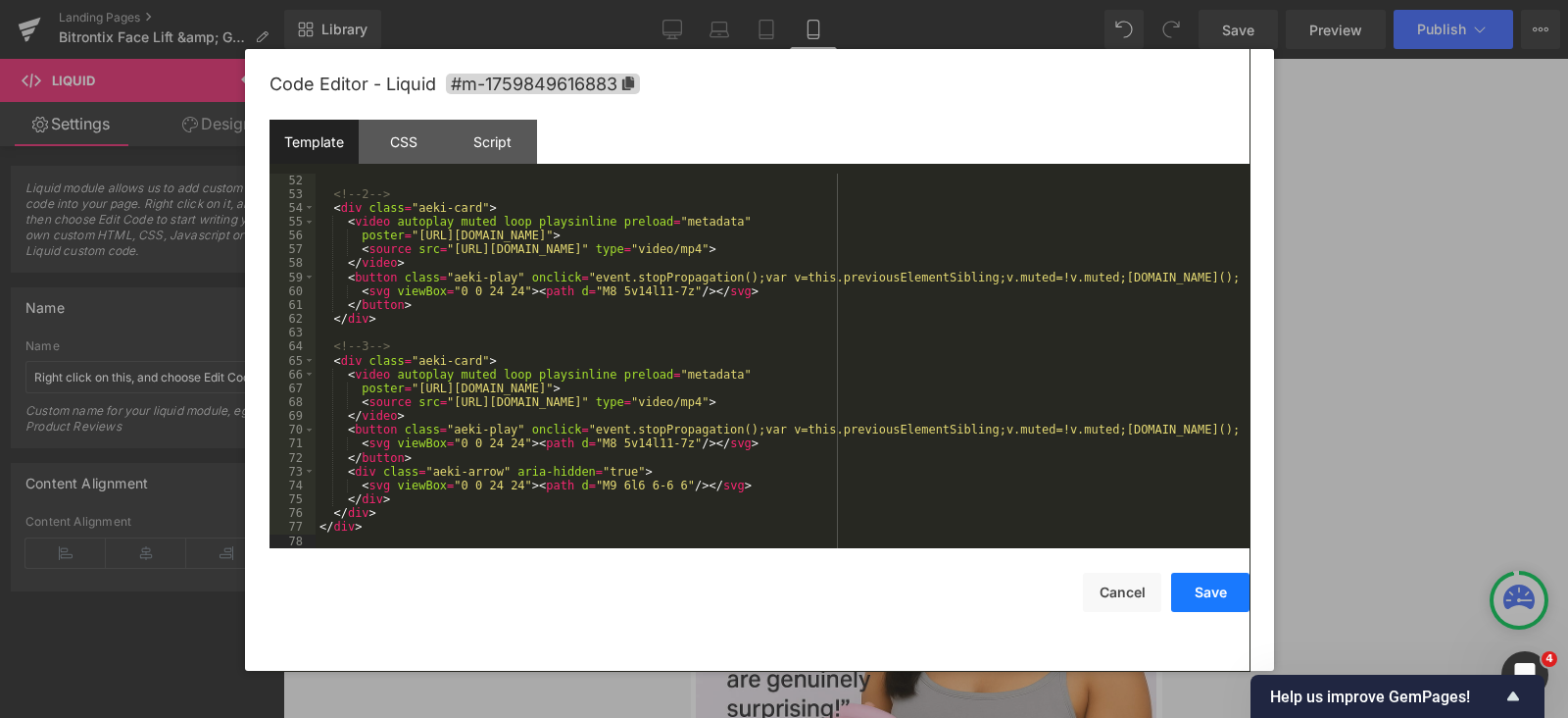
click at [1217, 596] on button "Save" at bounding box center [1210, 593] width 78 height 40
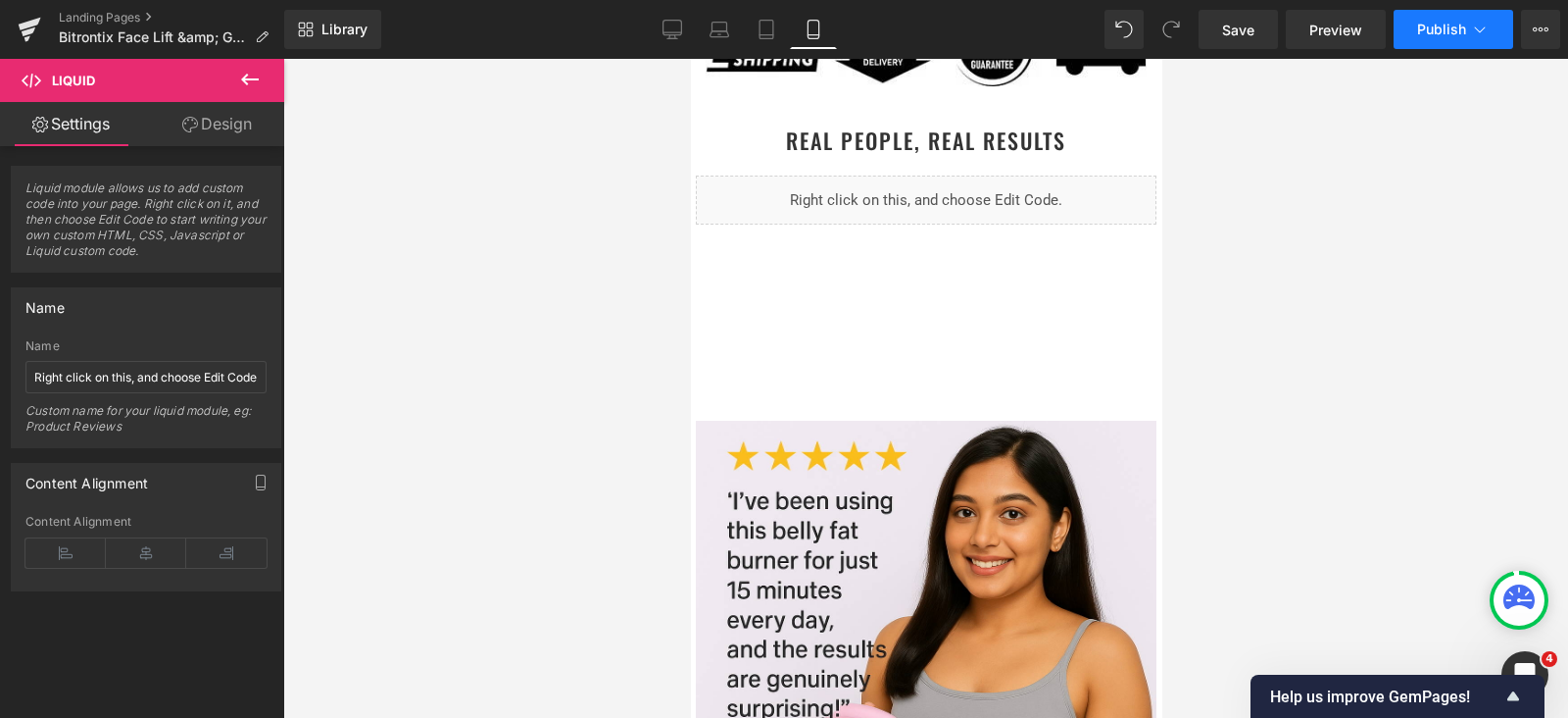
click at [1465, 26] on span "Publish" at bounding box center [1441, 30] width 49 height 16
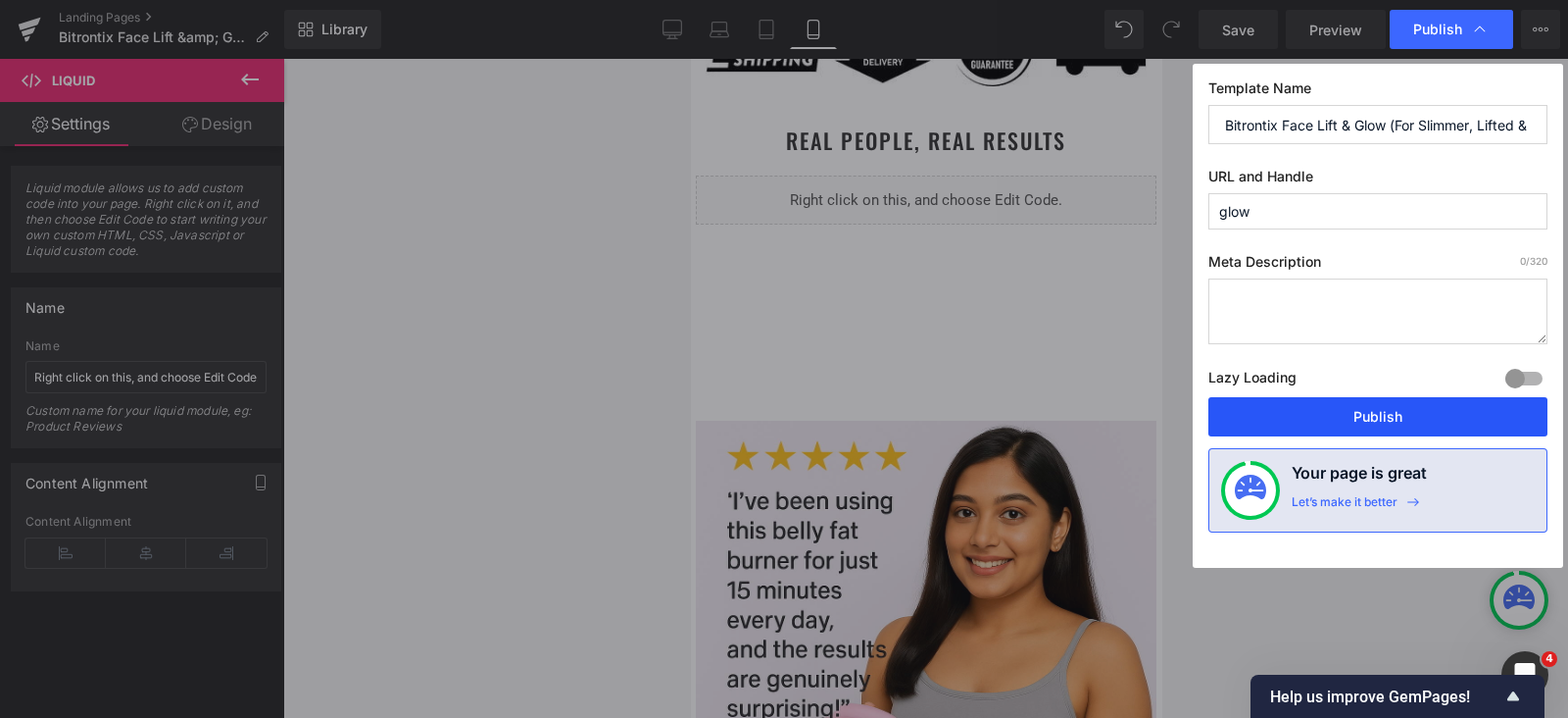
click at [1401, 423] on button "Publish" at bounding box center [1378, 418] width 339 height 40
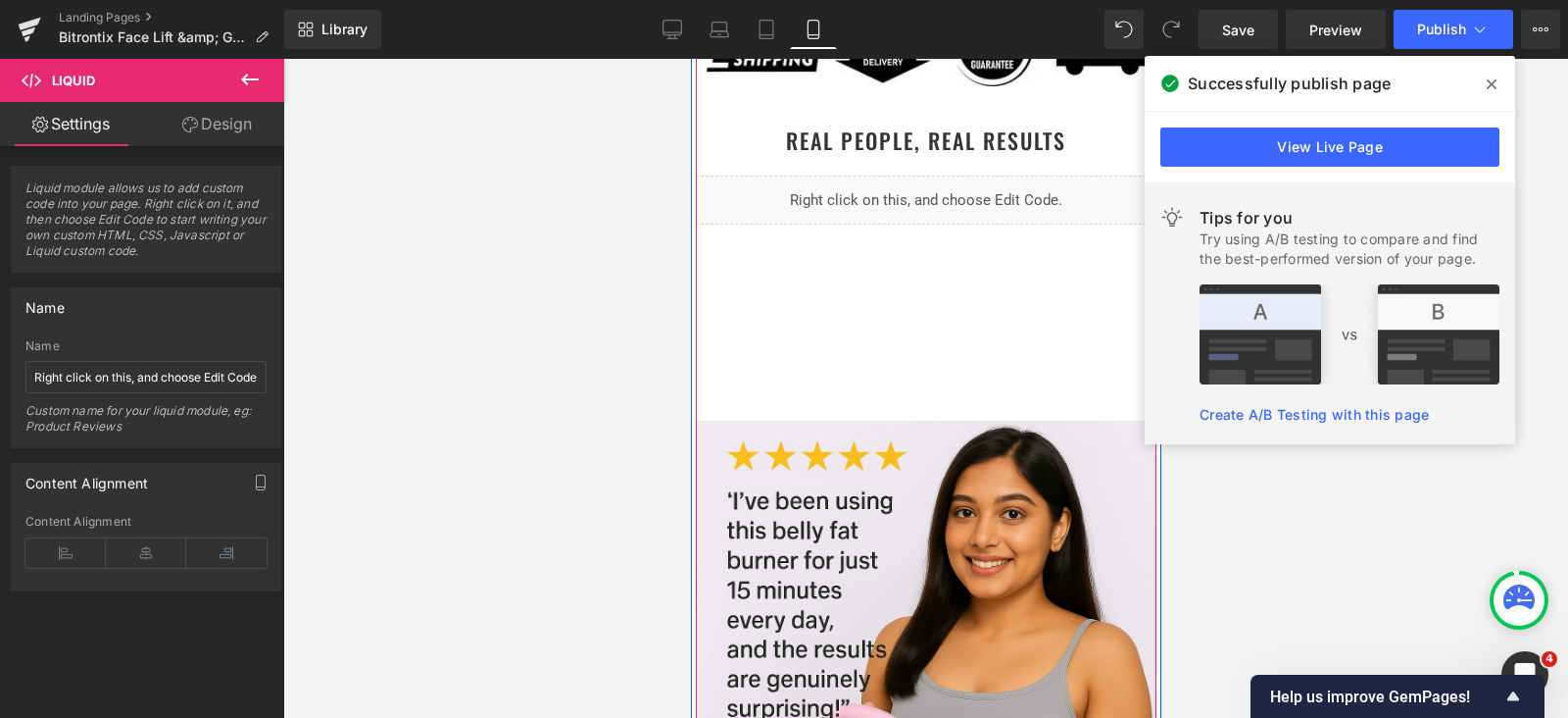
click at [932, 207] on div "Liquid" at bounding box center [925, 199] width 461 height 49
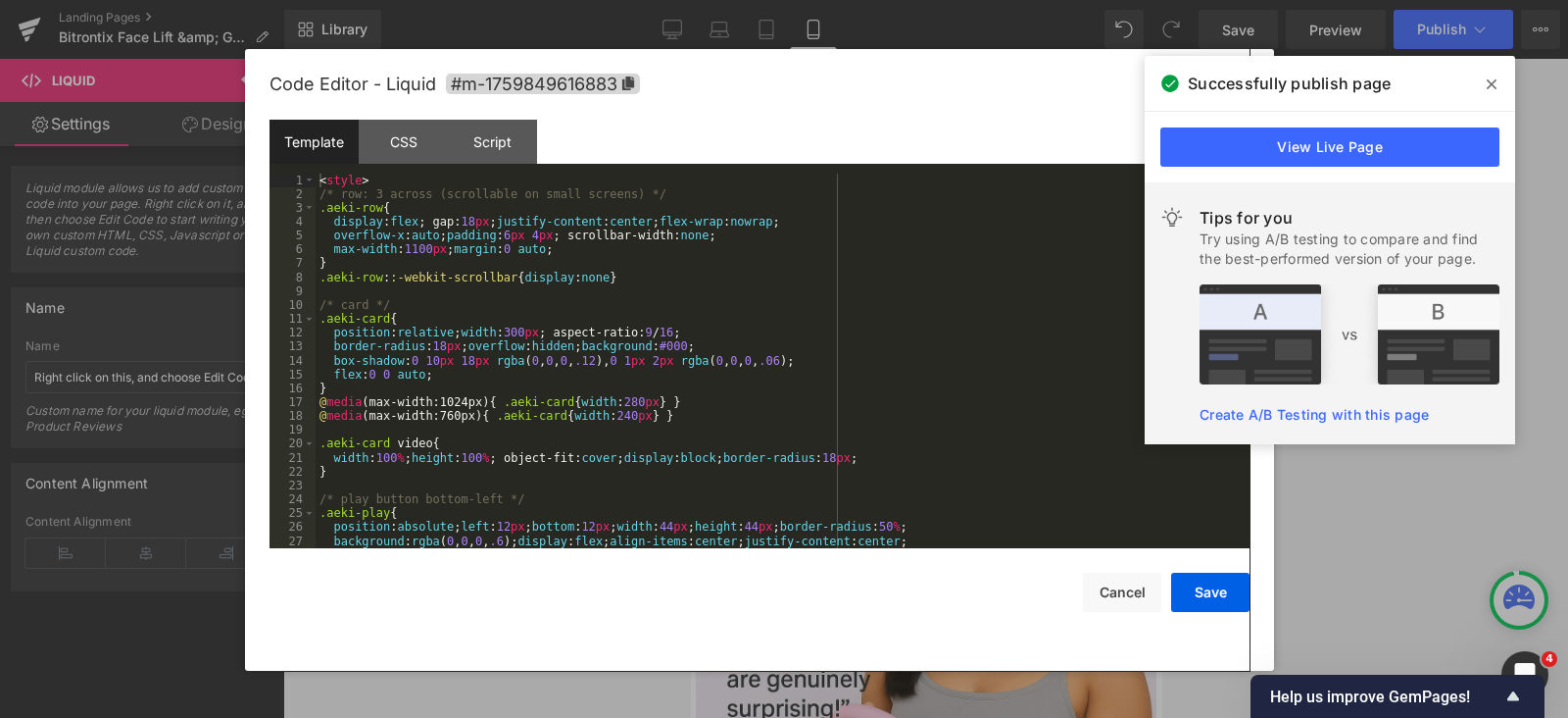
click at [815, 262] on div "< style > /* row: 3 across (scrollable on small screens) */ .aeki-row { display…" at bounding box center [778, 375] width 927 height 403
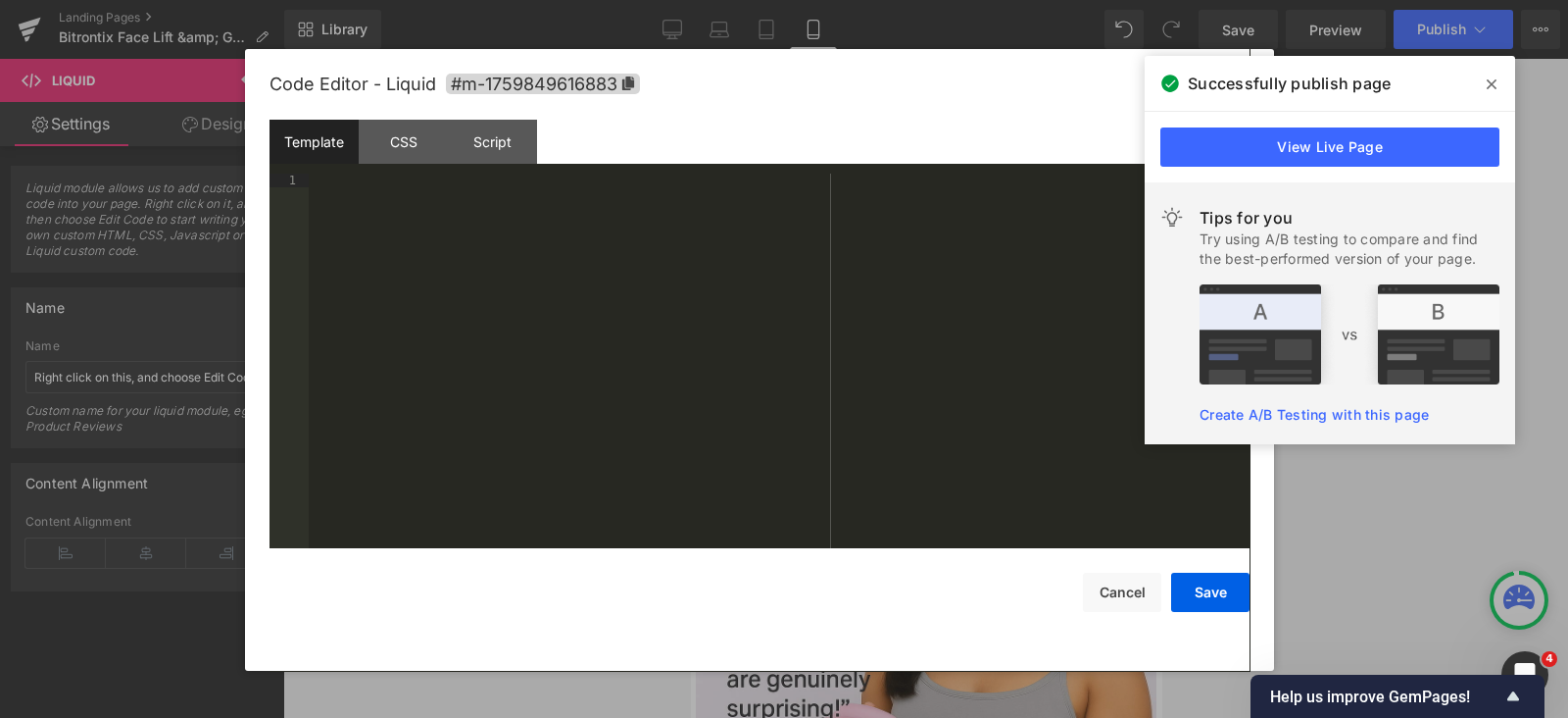
scroll to position [1181, 0]
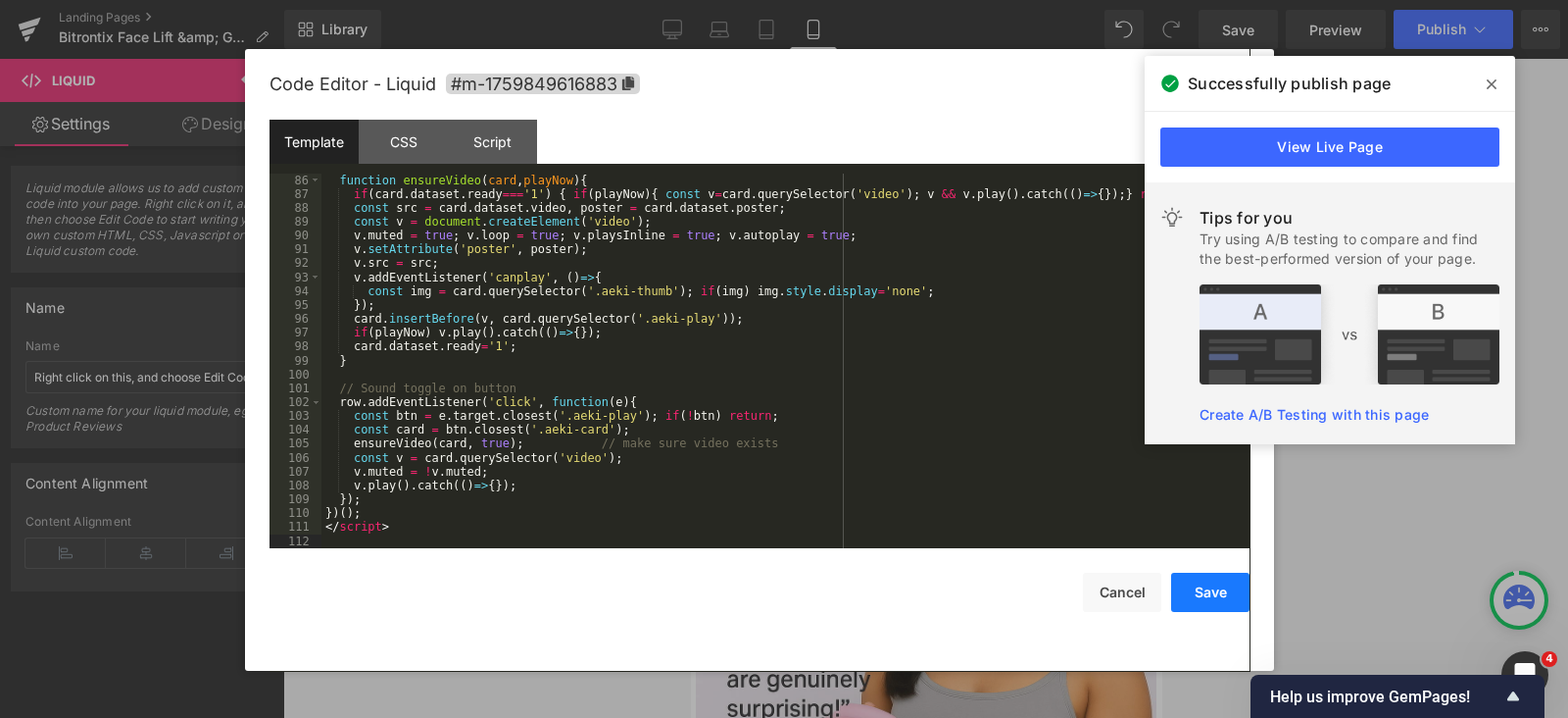
click at [1205, 595] on button "Save" at bounding box center [1210, 593] width 78 height 40
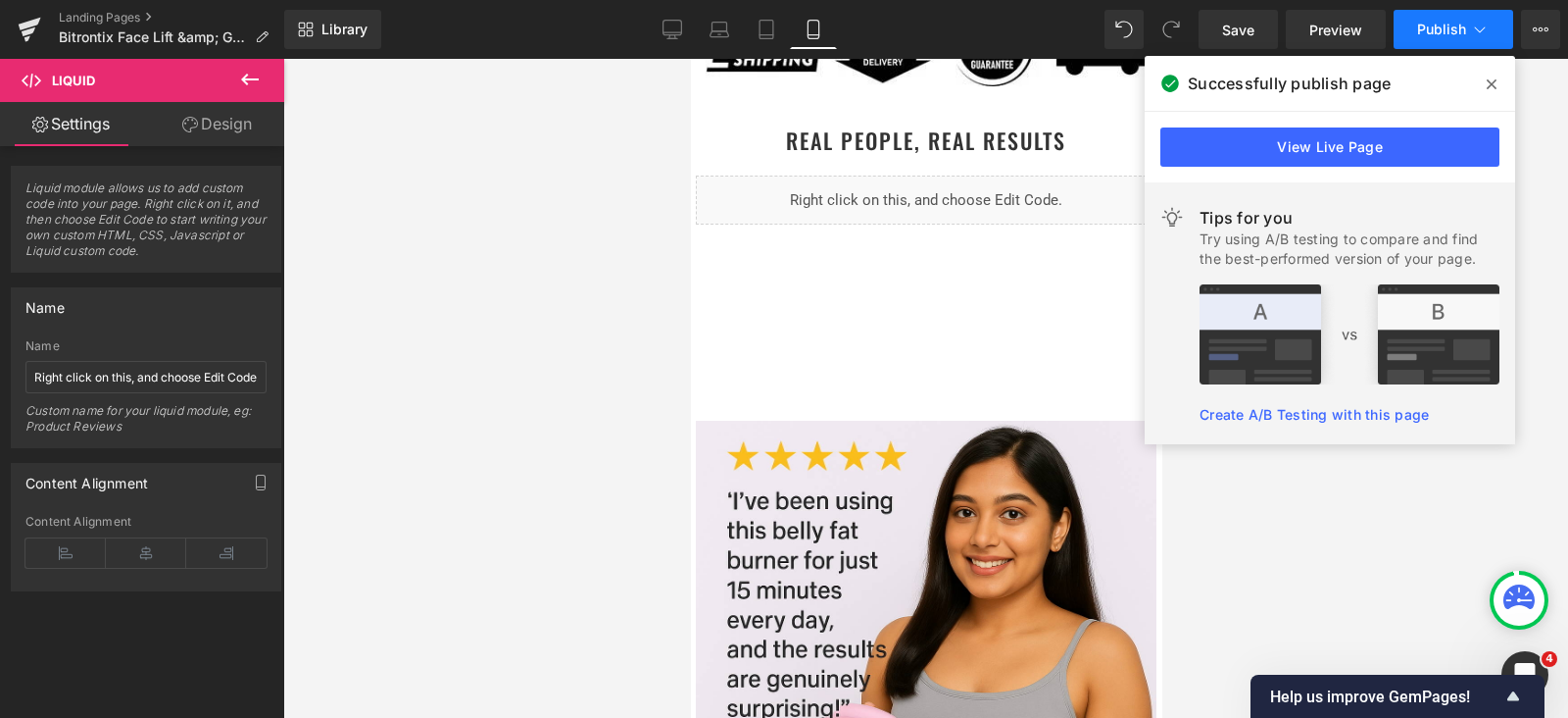
click at [1445, 36] on span "Publish" at bounding box center [1441, 30] width 49 height 16
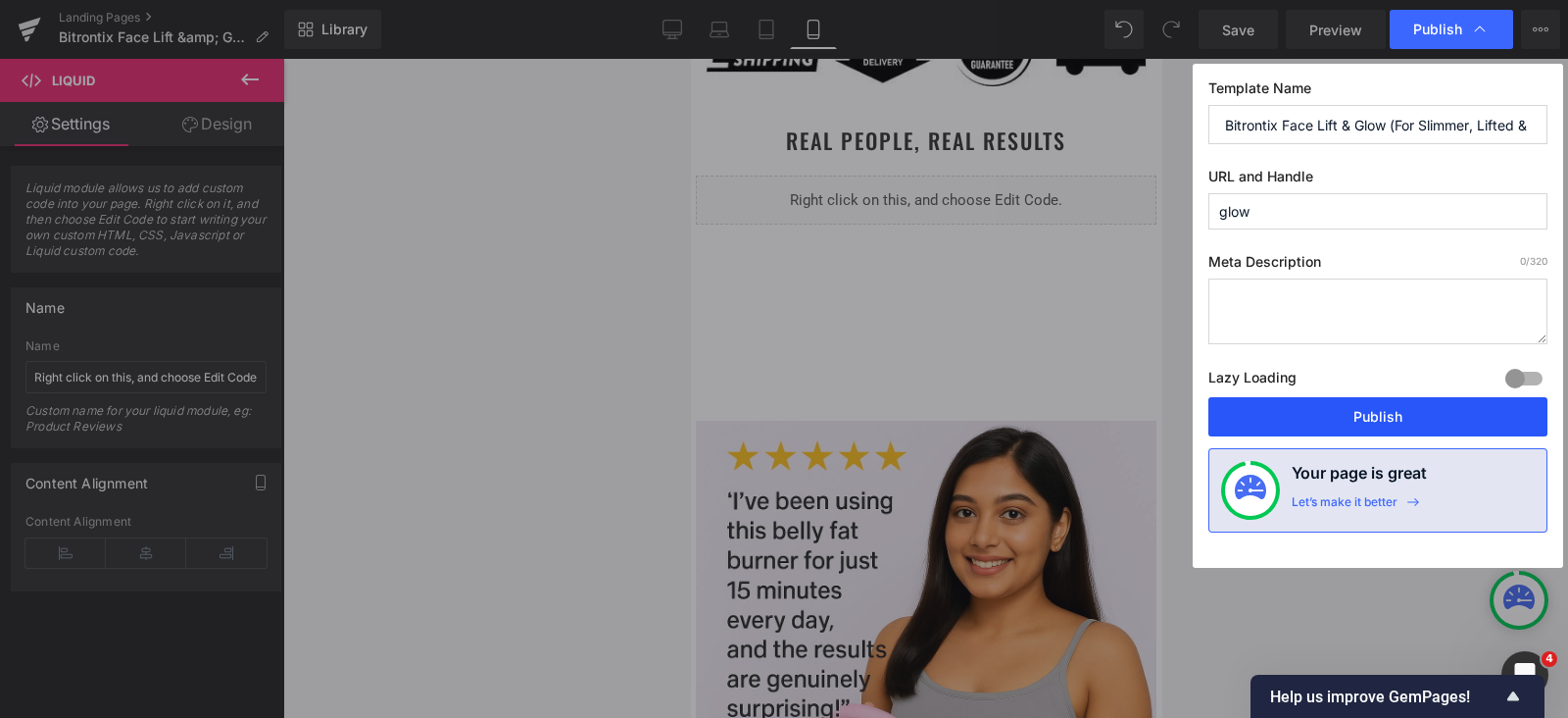
click at [1374, 419] on button "Publish" at bounding box center [1378, 418] width 339 height 40
